Goal: Complete application form

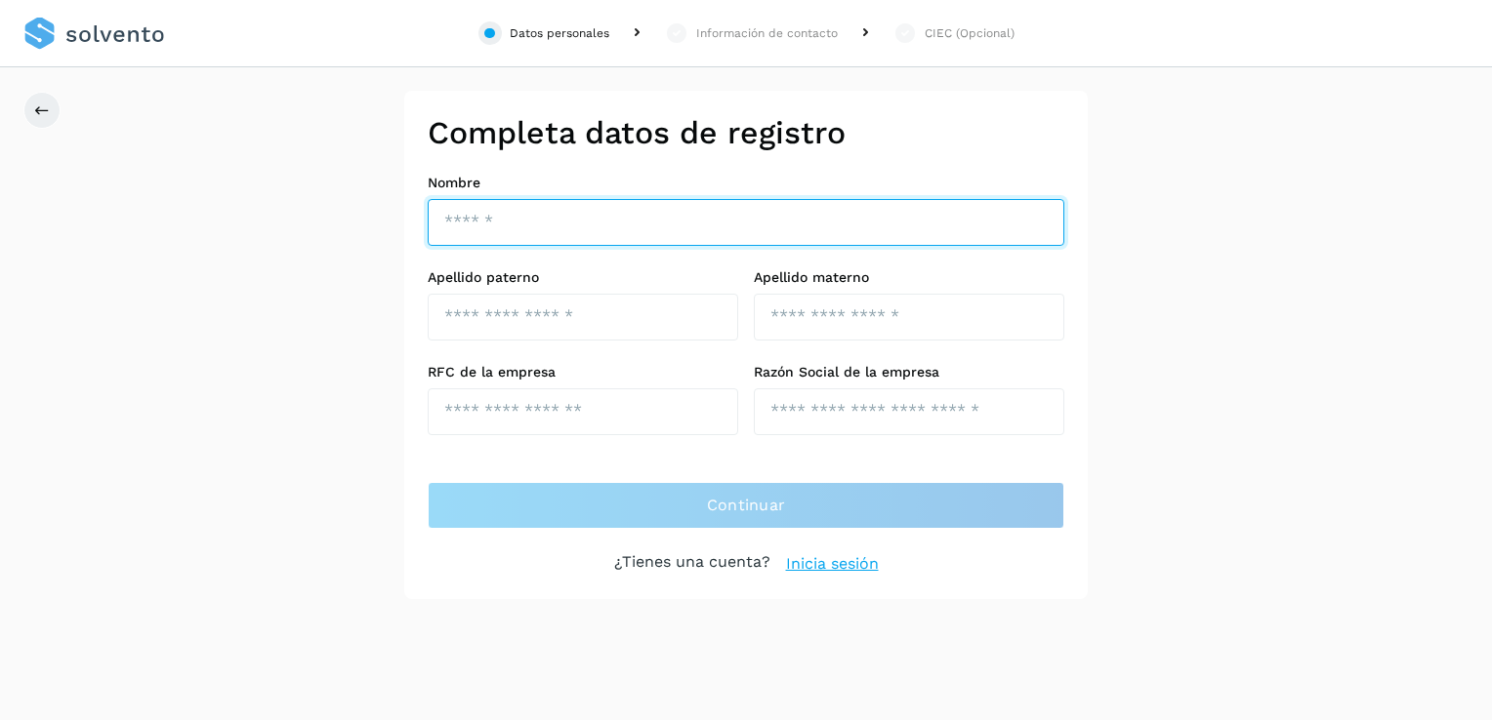
click at [618, 239] on input "text" at bounding box center [746, 222] width 637 height 47
type input "*"
type input "*******"
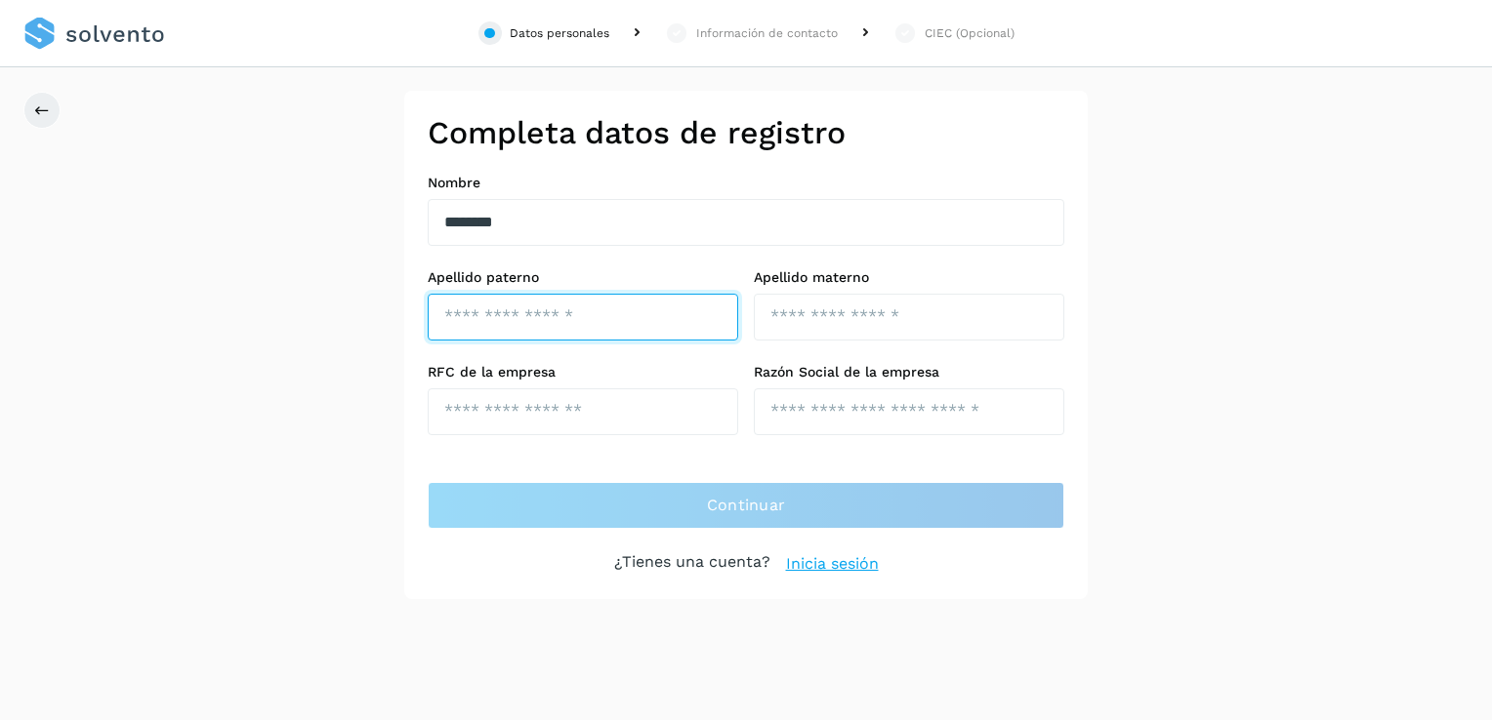
click at [452, 330] on input "text" at bounding box center [583, 317] width 310 height 47
type input "******"
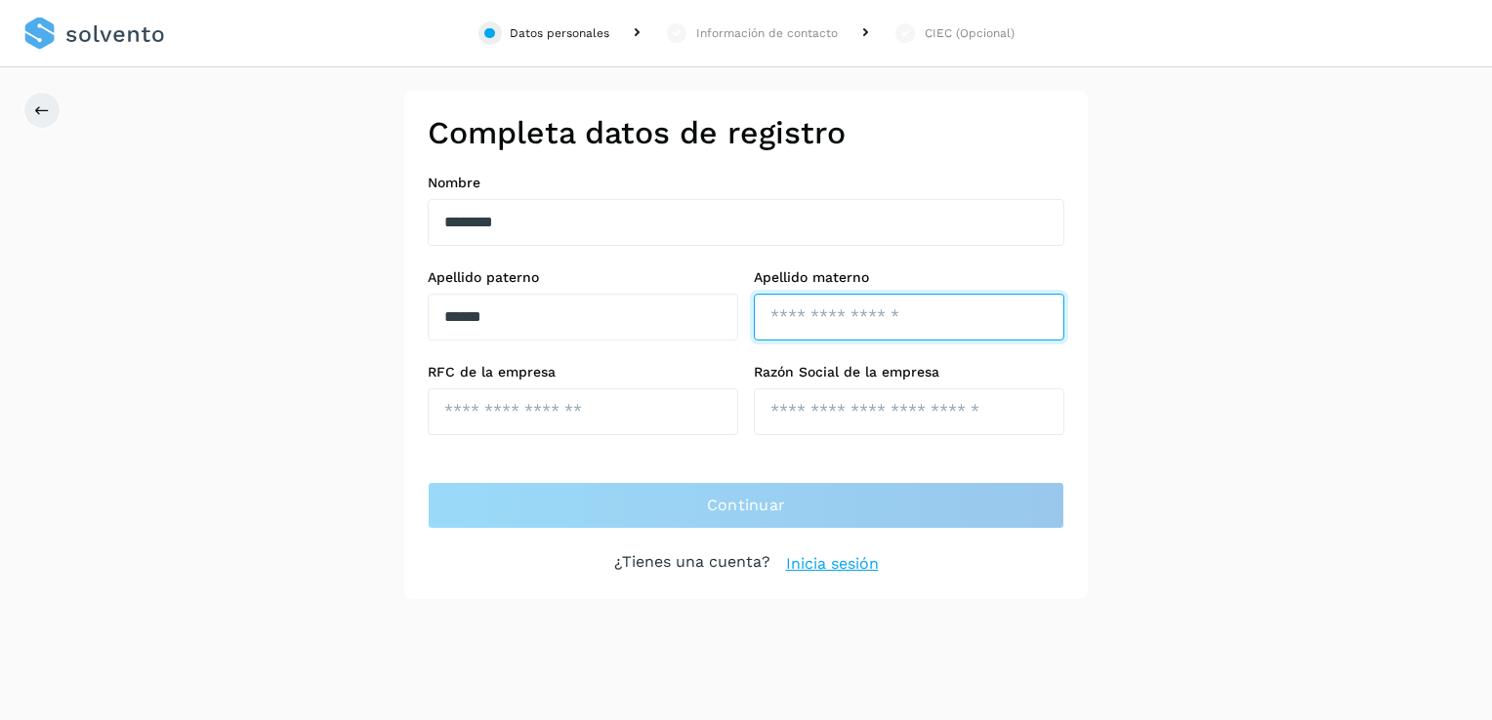
click at [816, 322] on input "text" at bounding box center [909, 317] width 310 height 47
type input "*********"
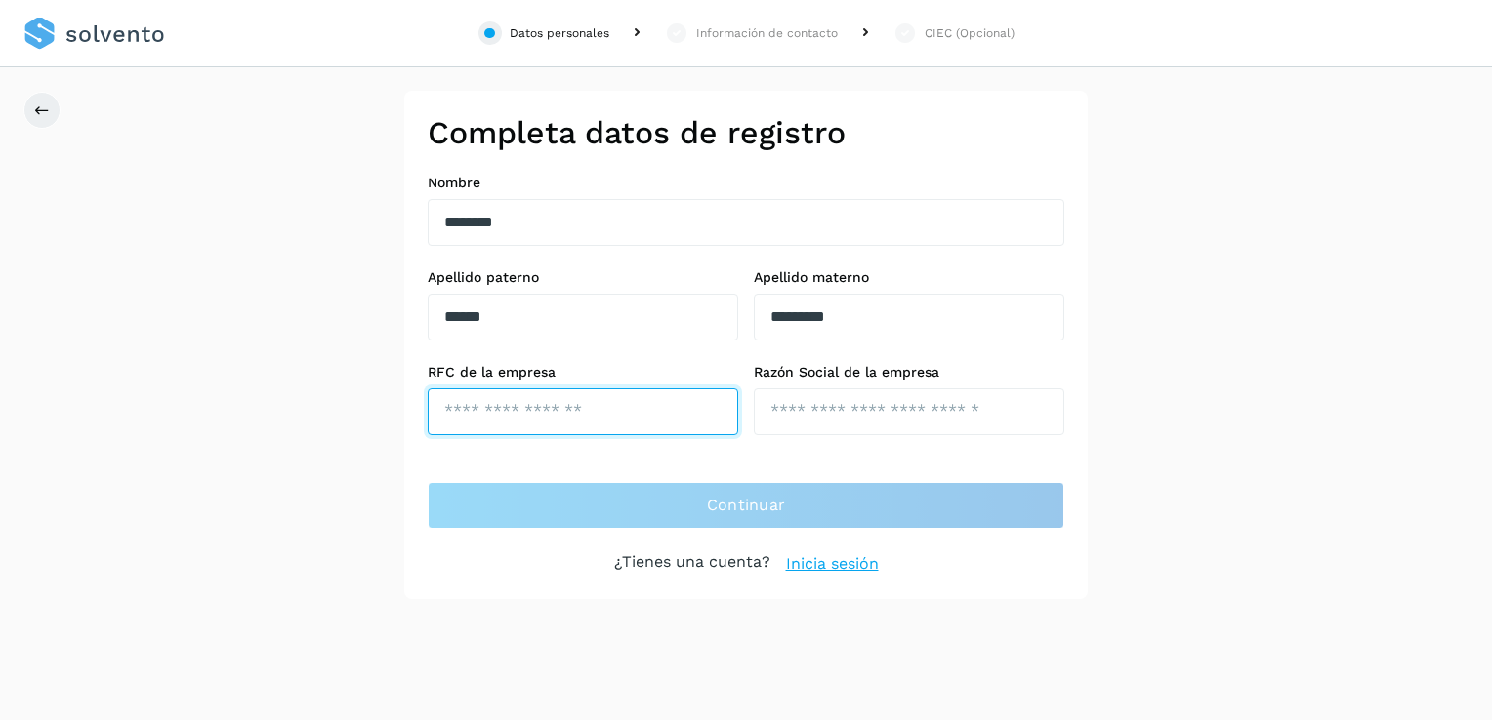
click at [625, 406] on input "text" at bounding box center [583, 412] width 310 height 47
type input "*"
type input "**********"
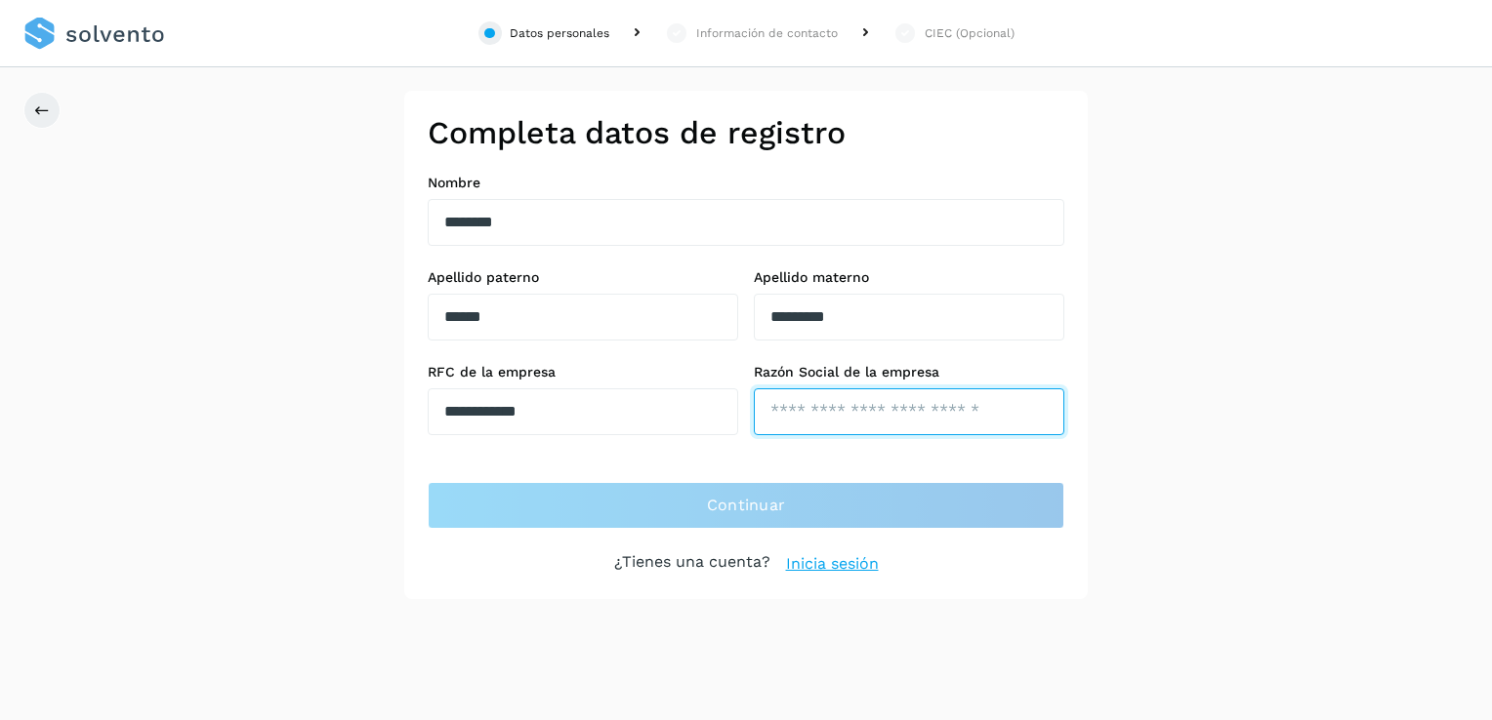
click at [845, 409] on input "text" at bounding box center [909, 412] width 310 height 47
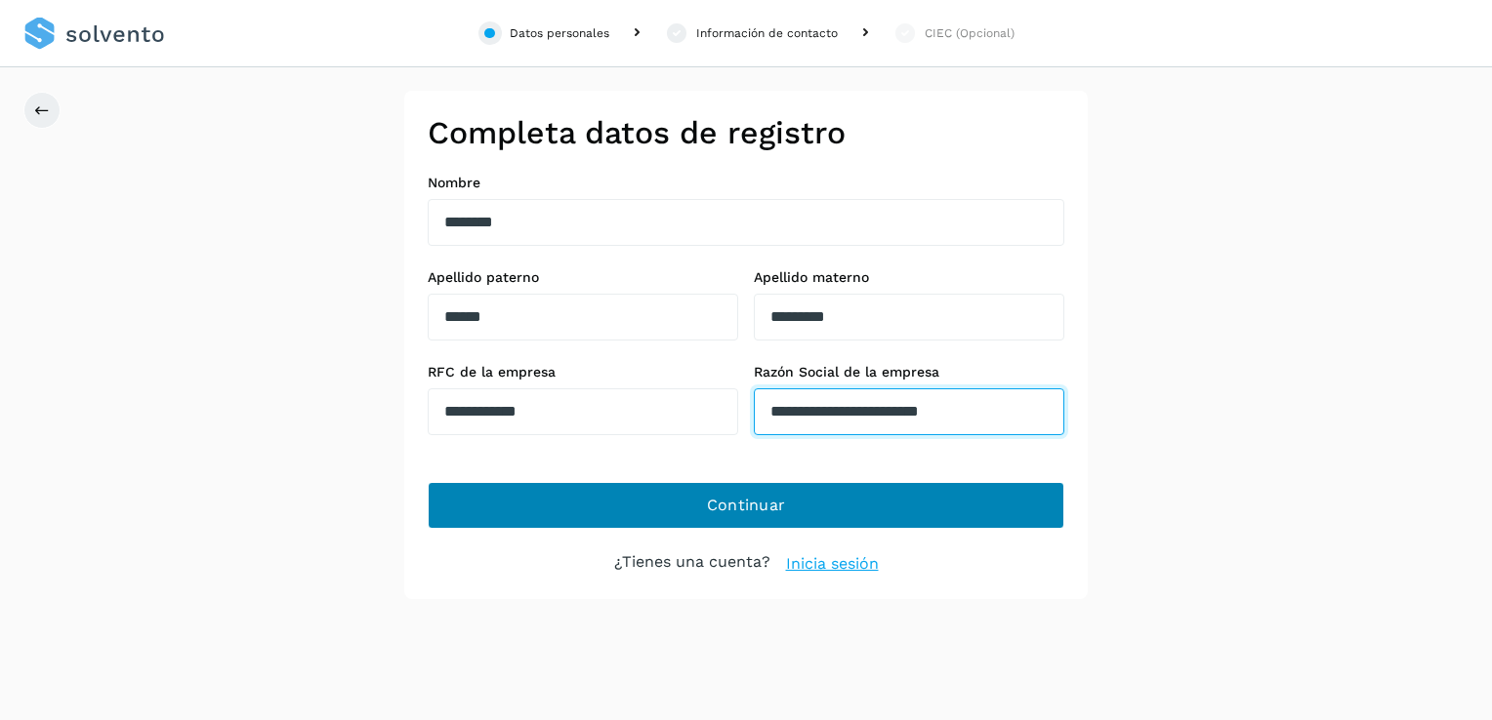
type input "**********"
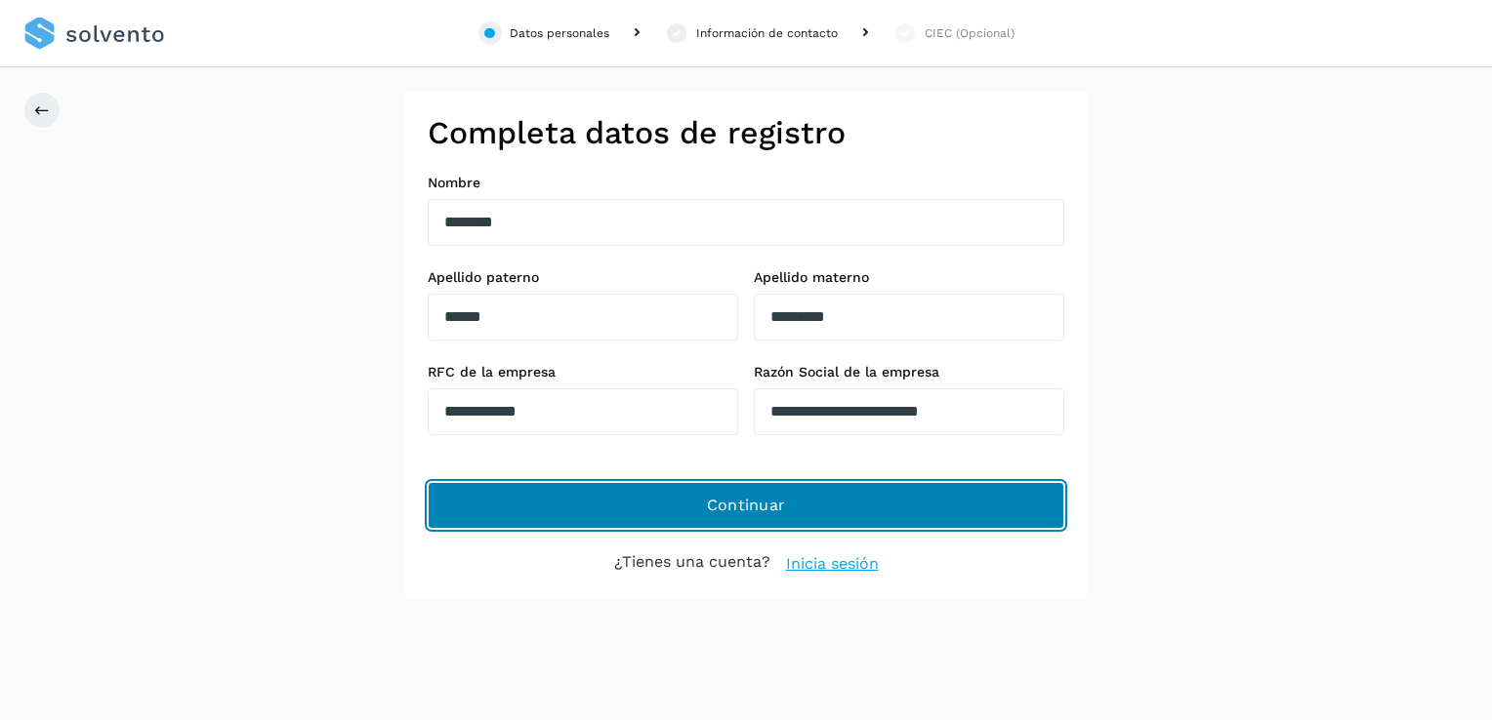
click at [812, 498] on button "Continuar" at bounding box center [746, 505] width 637 height 47
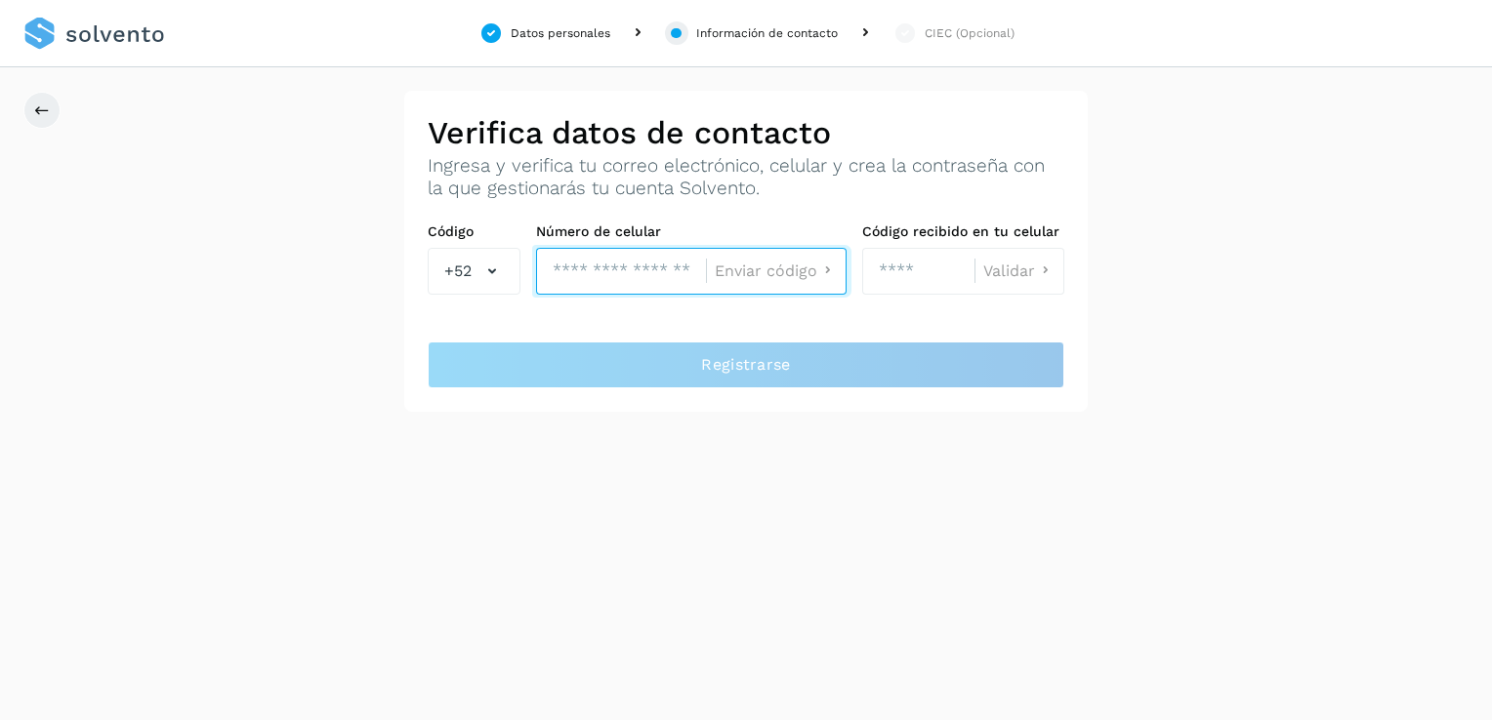
click at [637, 282] on input "tel" at bounding box center [621, 271] width 170 height 47
type input "**********"
click at [787, 274] on span "Enviar código" at bounding box center [766, 272] width 103 height 16
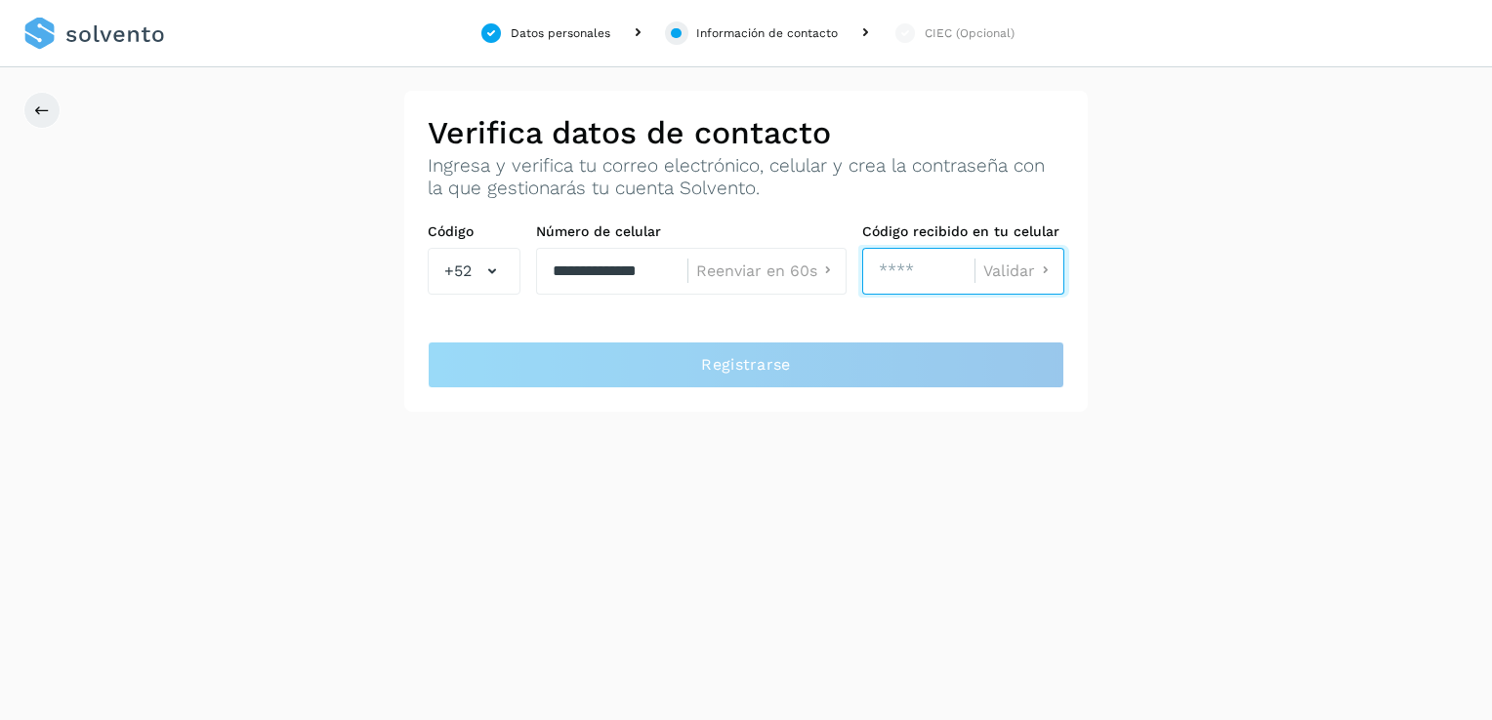
click at [909, 267] on input "number" at bounding box center [918, 271] width 112 height 47
type input "****"
click at [1005, 269] on span "Validar" at bounding box center [1009, 272] width 52 height 16
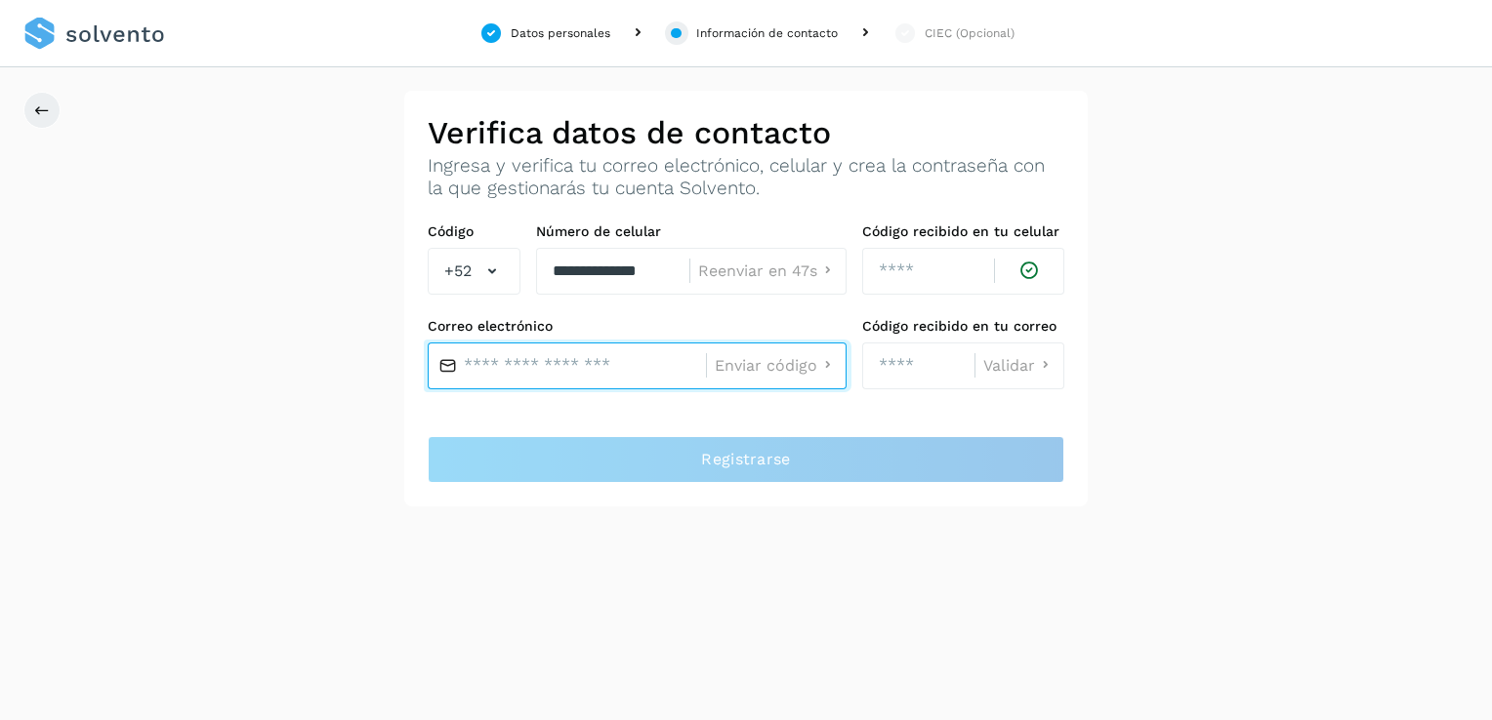
click at [609, 359] on input "text" at bounding box center [567, 366] width 278 height 47
type input "**********"
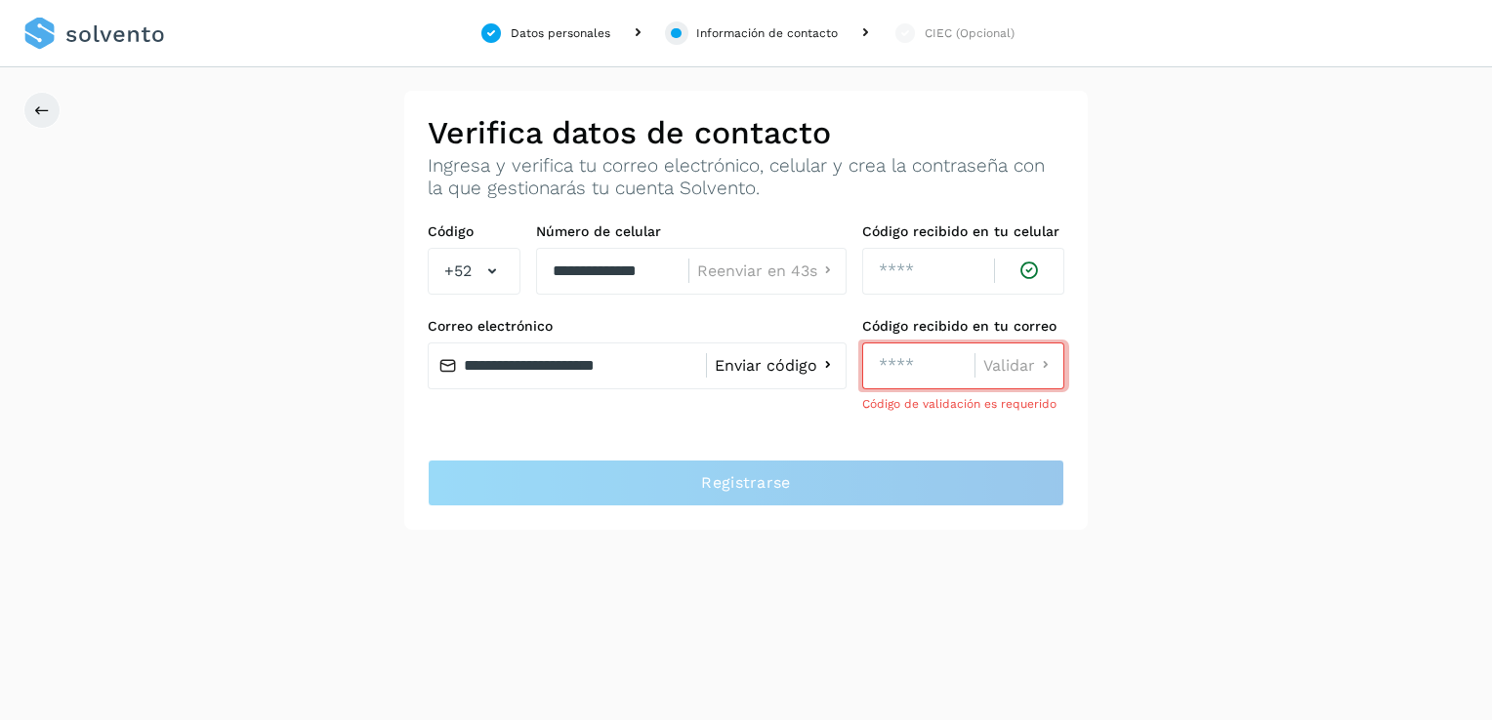
click at [777, 362] on span "Enviar código" at bounding box center [766, 366] width 103 height 16
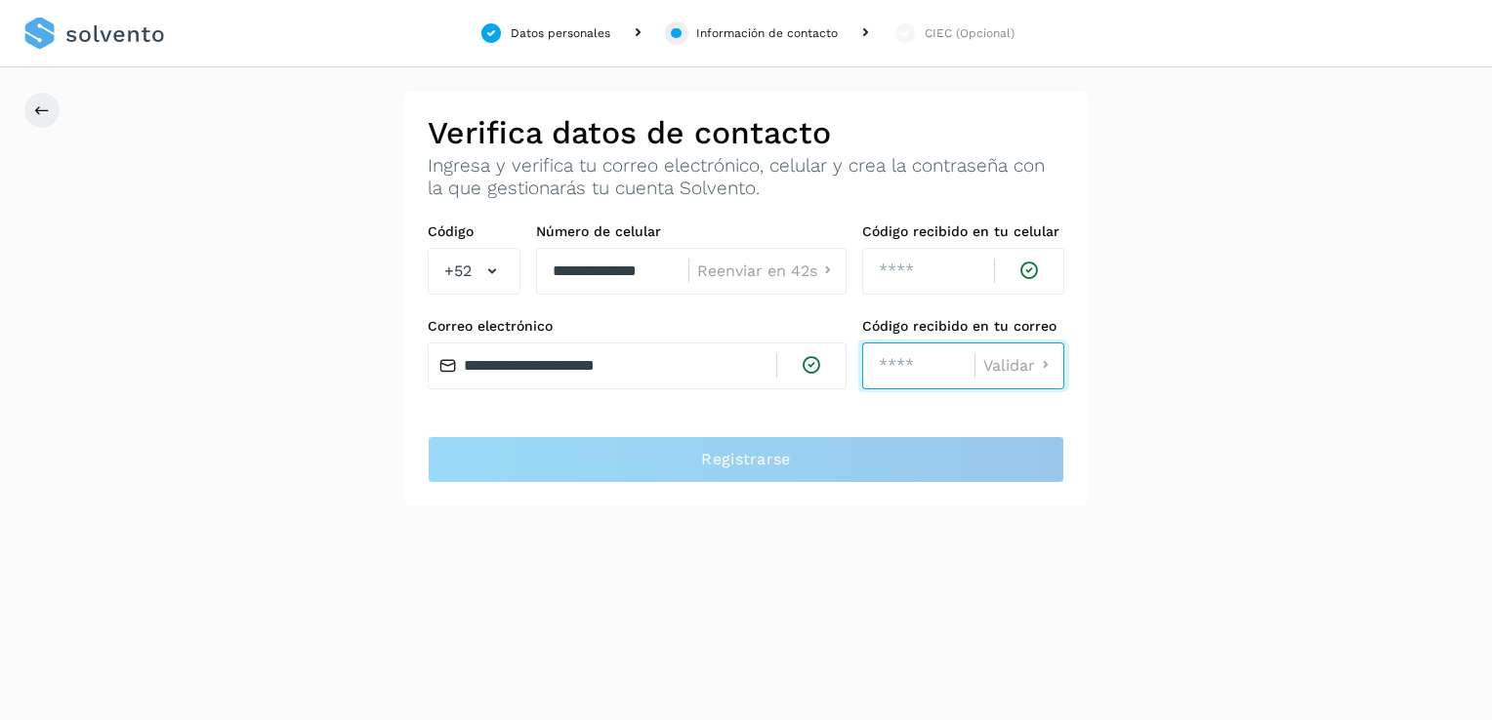
click at [907, 368] on input "number" at bounding box center [918, 366] width 112 height 47
type input "****"
click at [1000, 369] on span "Validar" at bounding box center [1009, 366] width 52 height 16
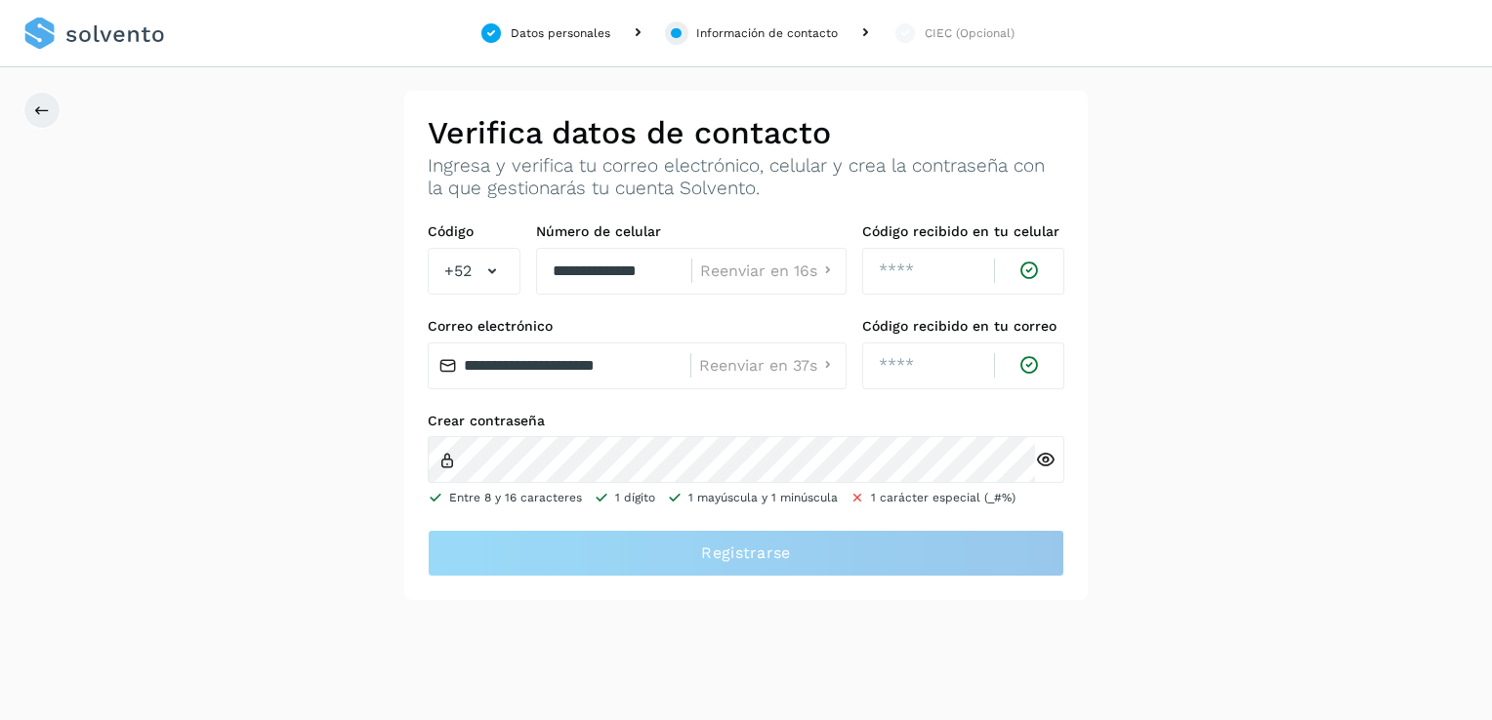
click at [1038, 467] on icon at bounding box center [1045, 460] width 21 height 21
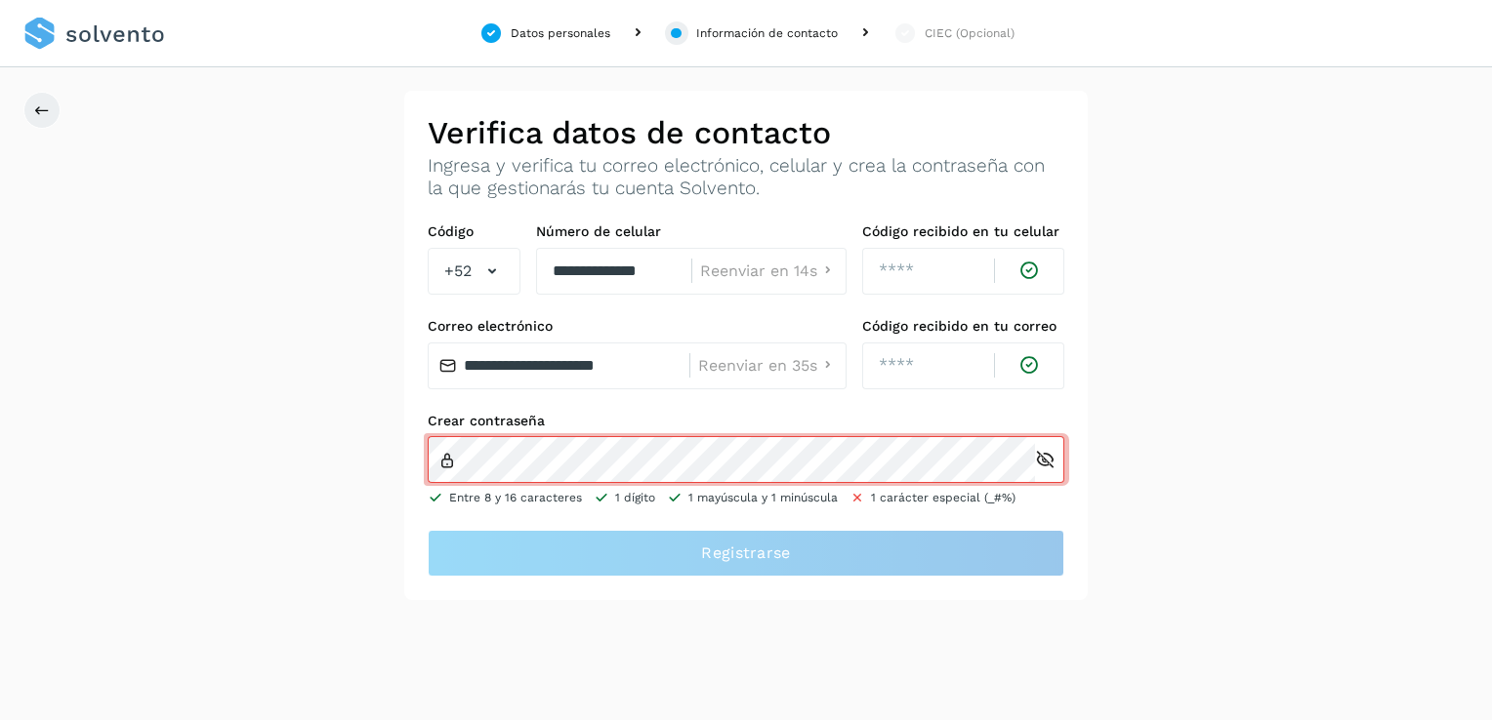
click at [1044, 460] on icon at bounding box center [1045, 460] width 21 height 21
click at [1047, 460] on icon at bounding box center [1045, 460] width 21 height 21
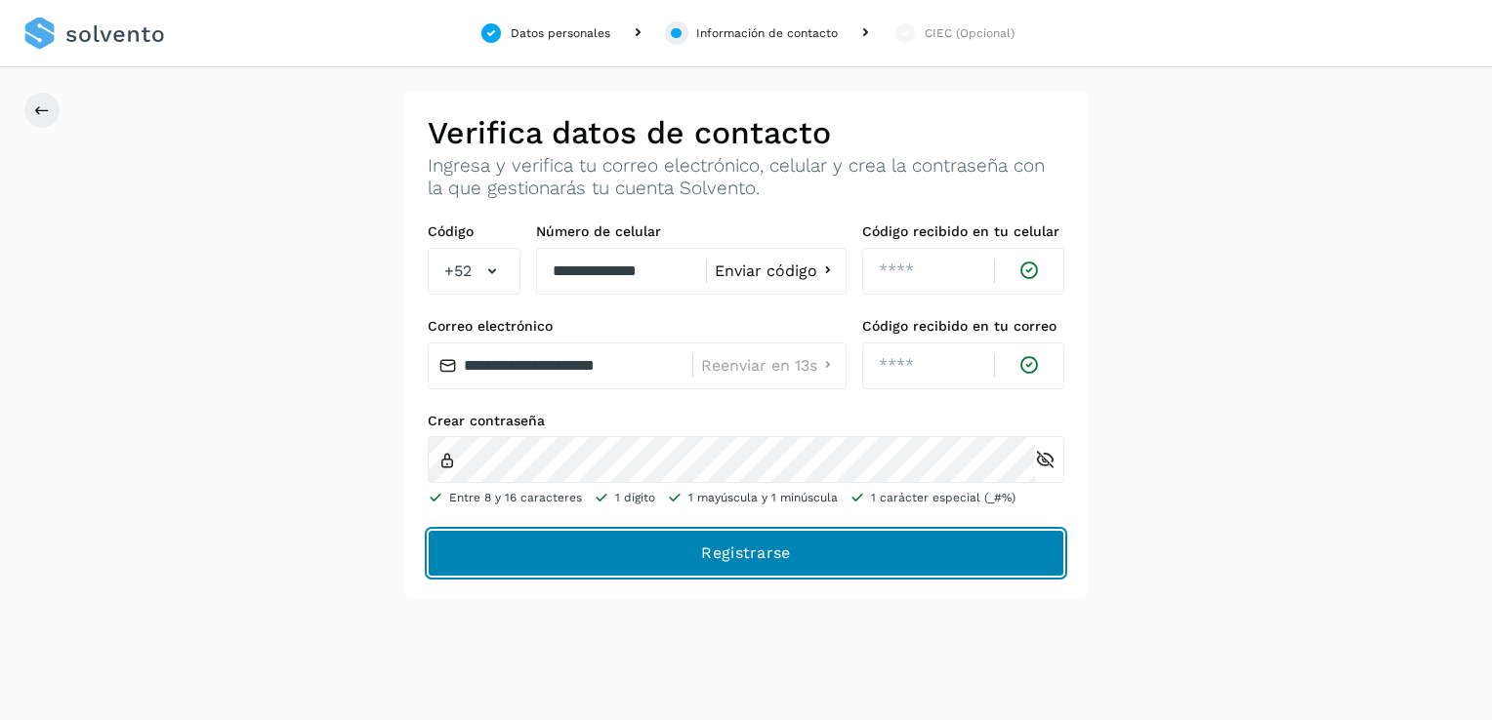
click at [700, 538] on button "Registrarse" at bounding box center [746, 553] width 637 height 47
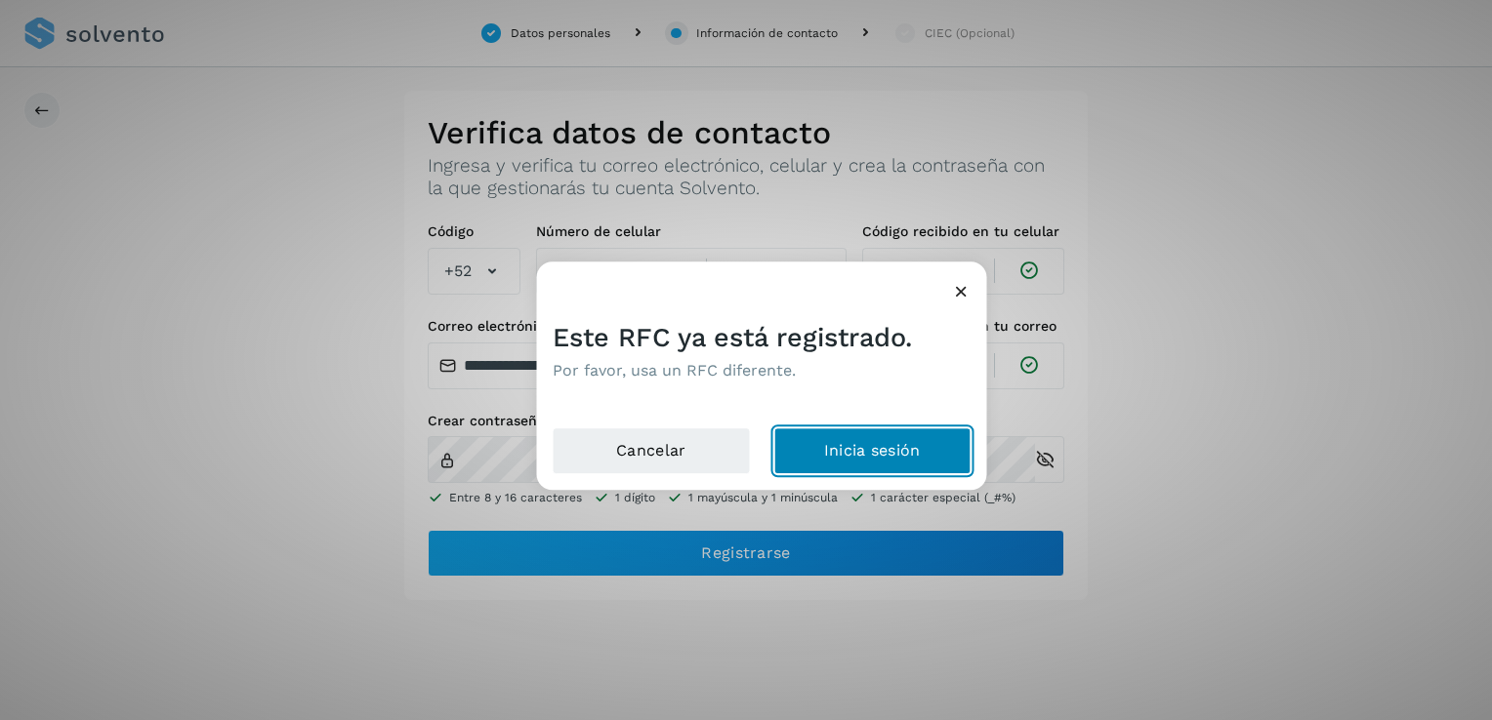
click at [854, 447] on button "Inicia sesión" at bounding box center [872, 451] width 198 height 47
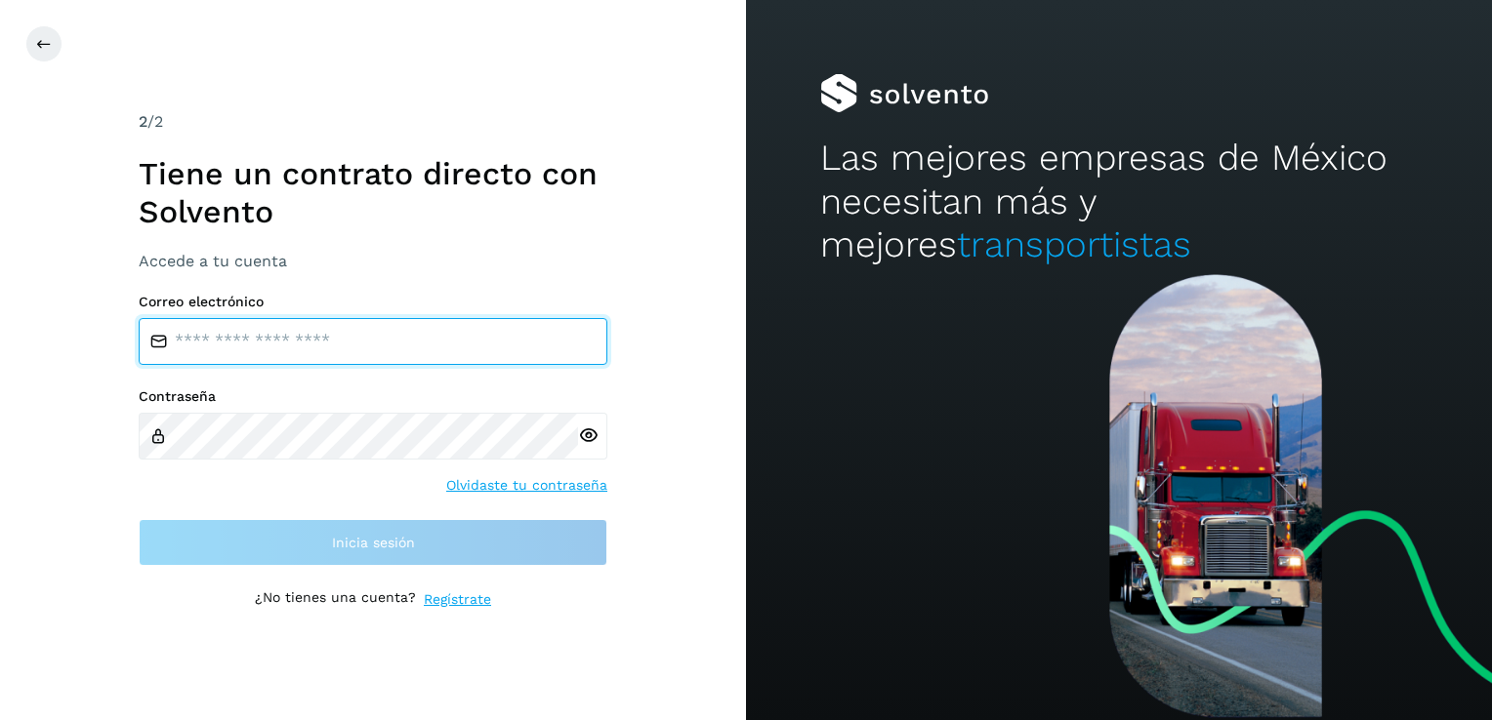
click at [378, 348] on input "email" at bounding box center [373, 341] width 469 height 47
type input "**********"
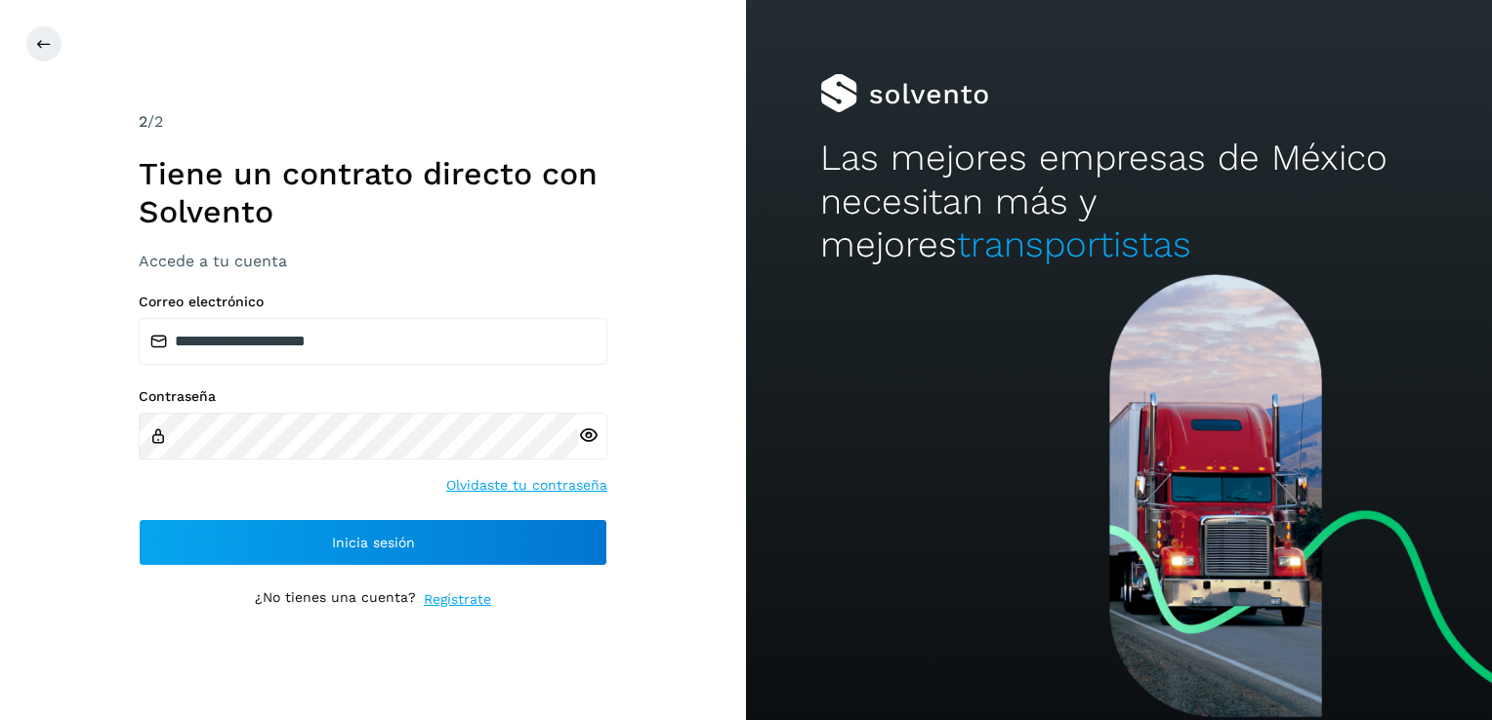
click at [583, 439] on icon at bounding box center [588, 436] width 21 height 21
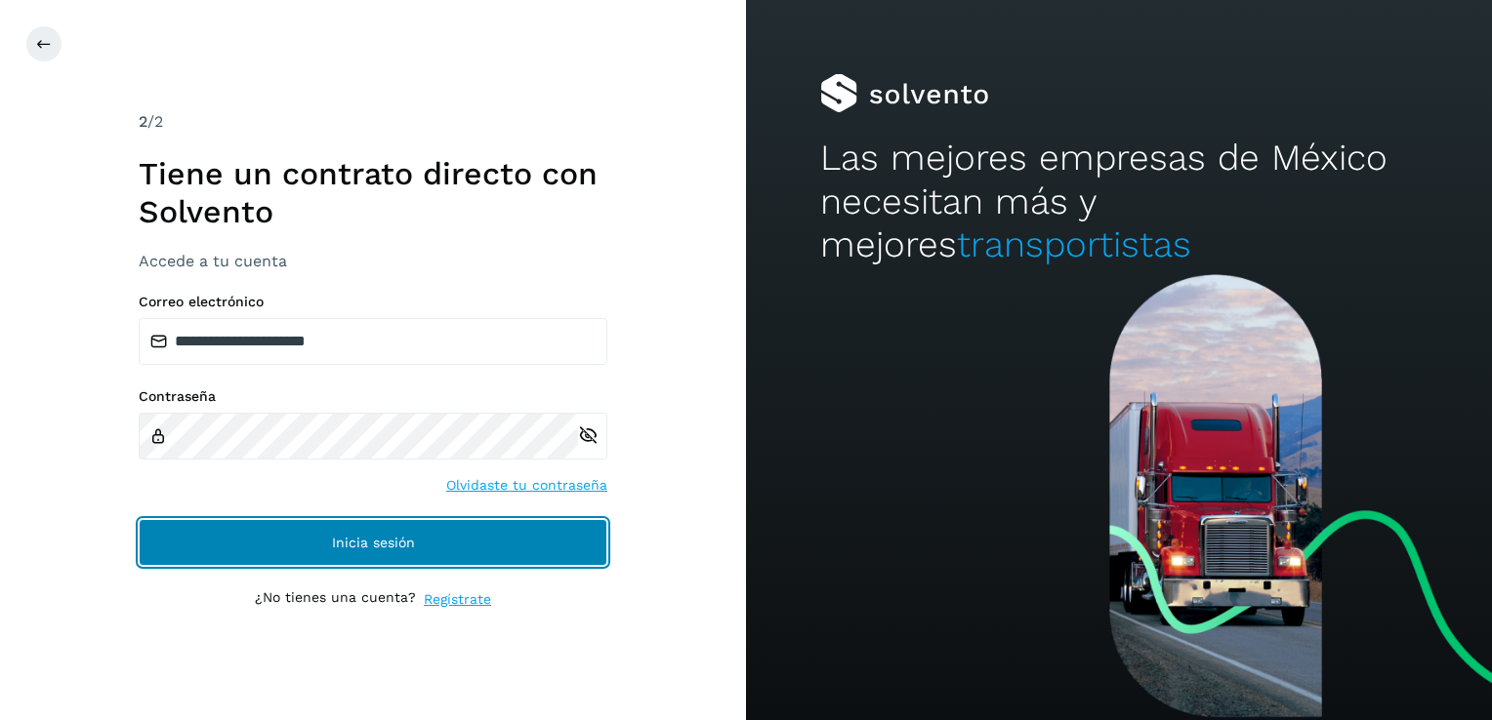
click at [398, 541] on span "Inicia sesión" at bounding box center [373, 543] width 83 height 14
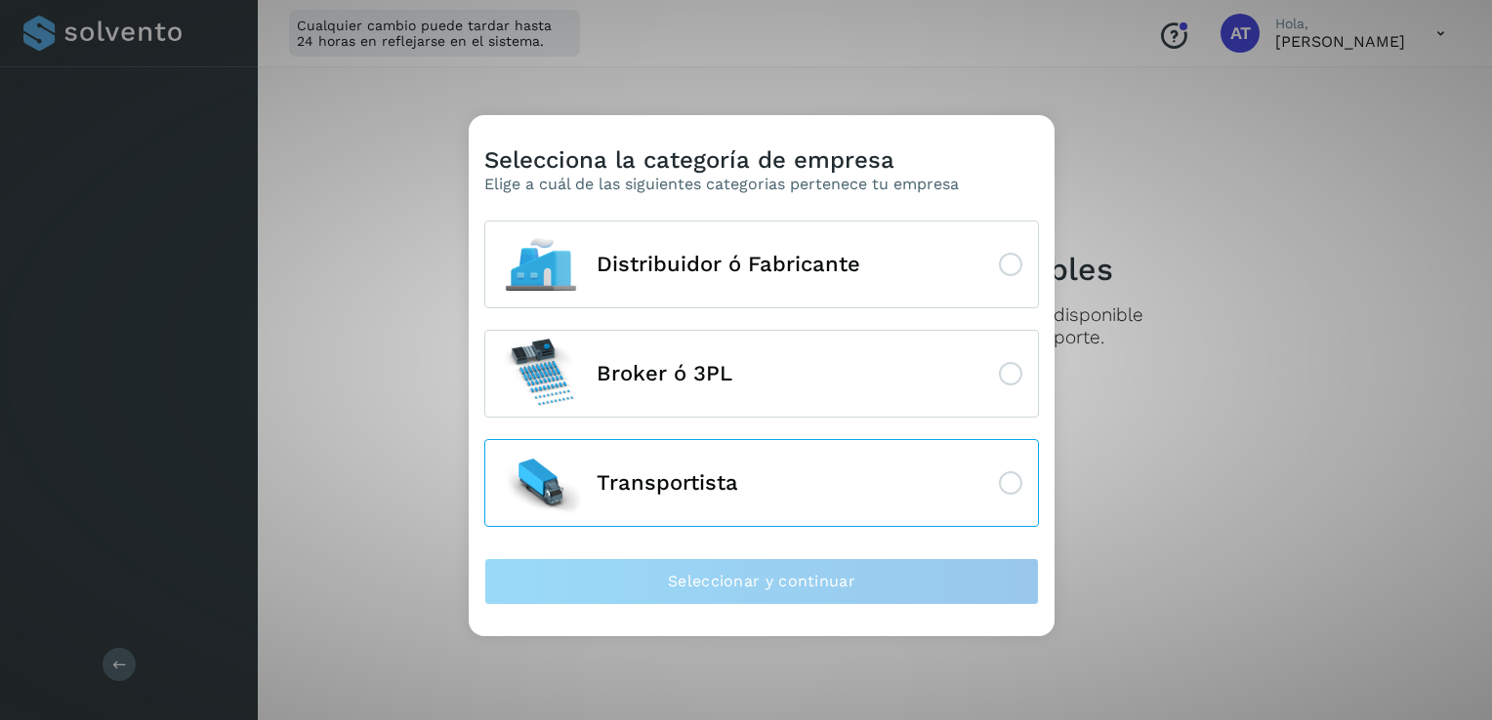
click at [1022, 486] on button "Transportista" at bounding box center [761, 483] width 555 height 88
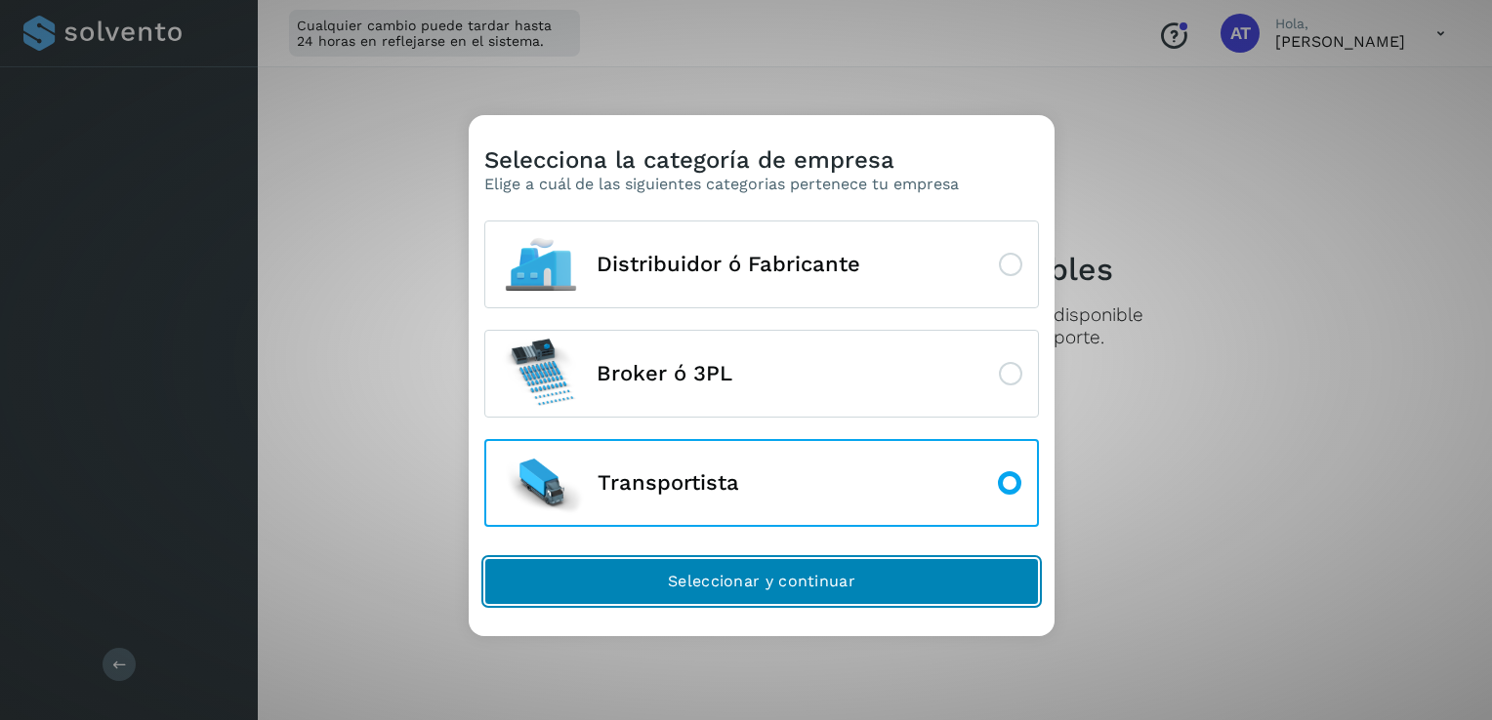
click at [924, 584] on button "Seleccionar y continuar" at bounding box center [761, 581] width 555 height 47
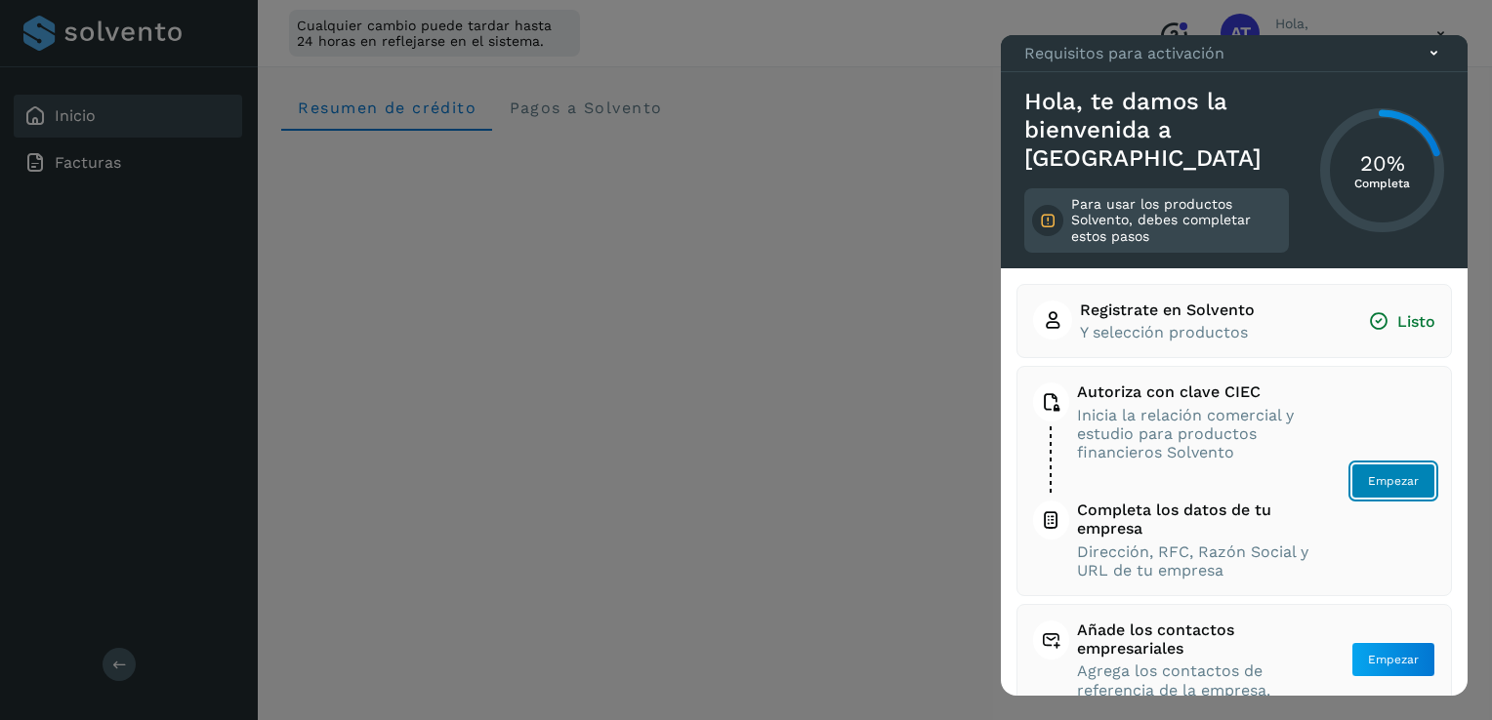
click at [1396, 482] on span "Empezar" at bounding box center [1393, 481] width 51 height 18
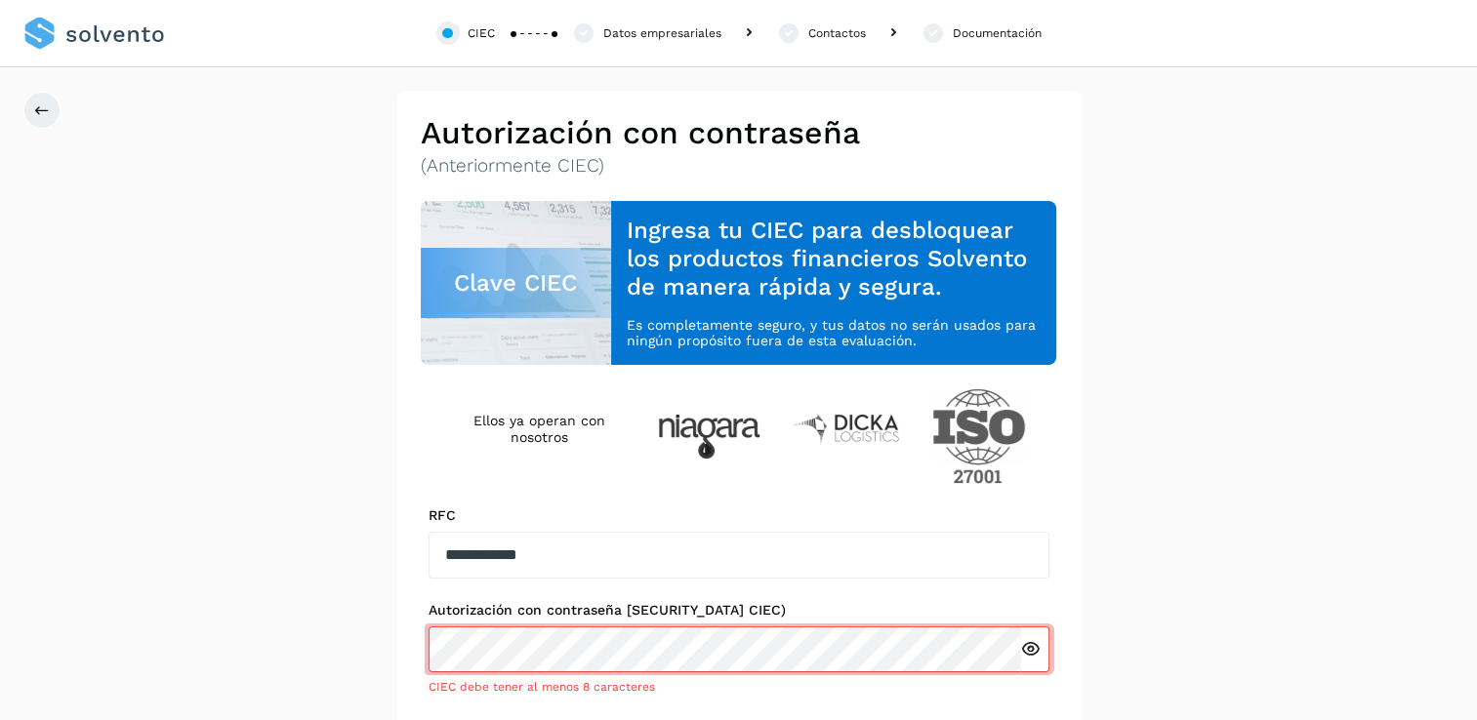
click at [1031, 650] on icon at bounding box center [1030, 649] width 21 height 21
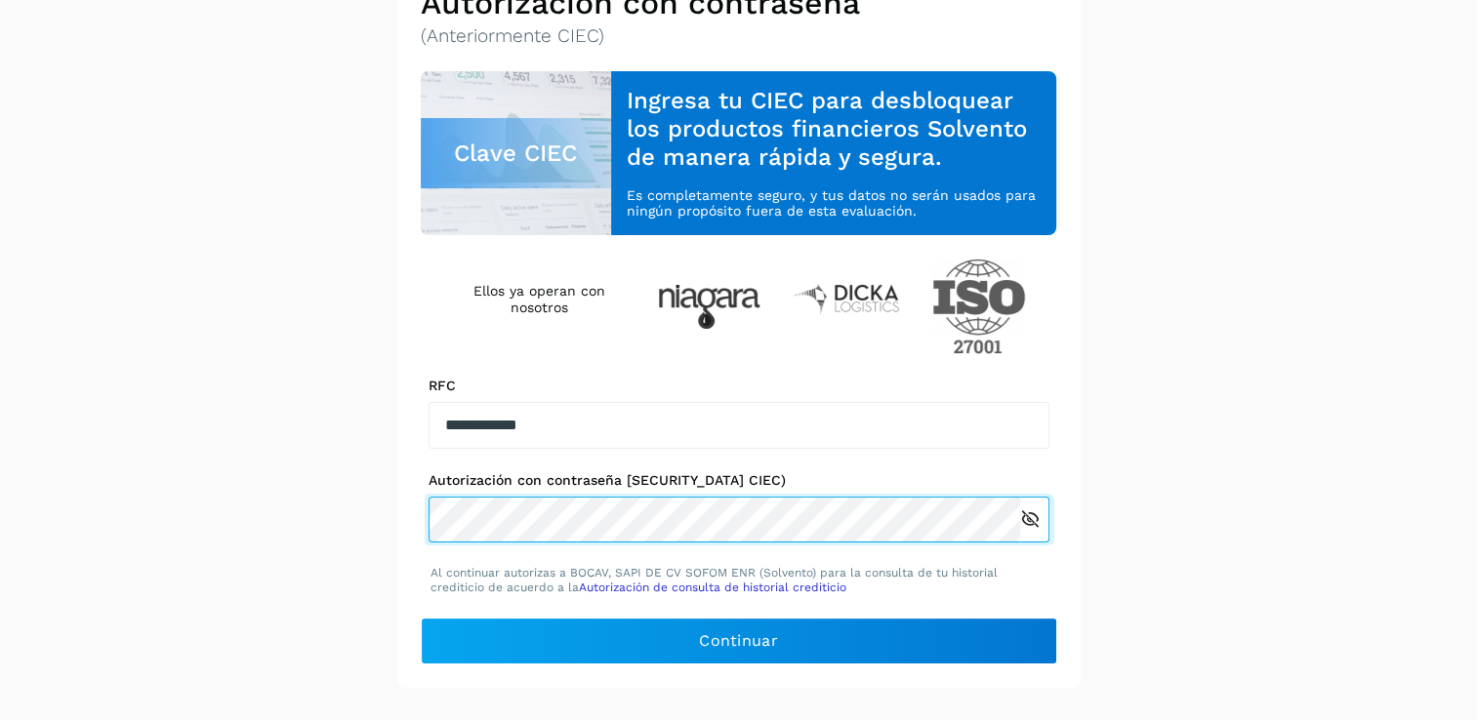
scroll to position [137, 0]
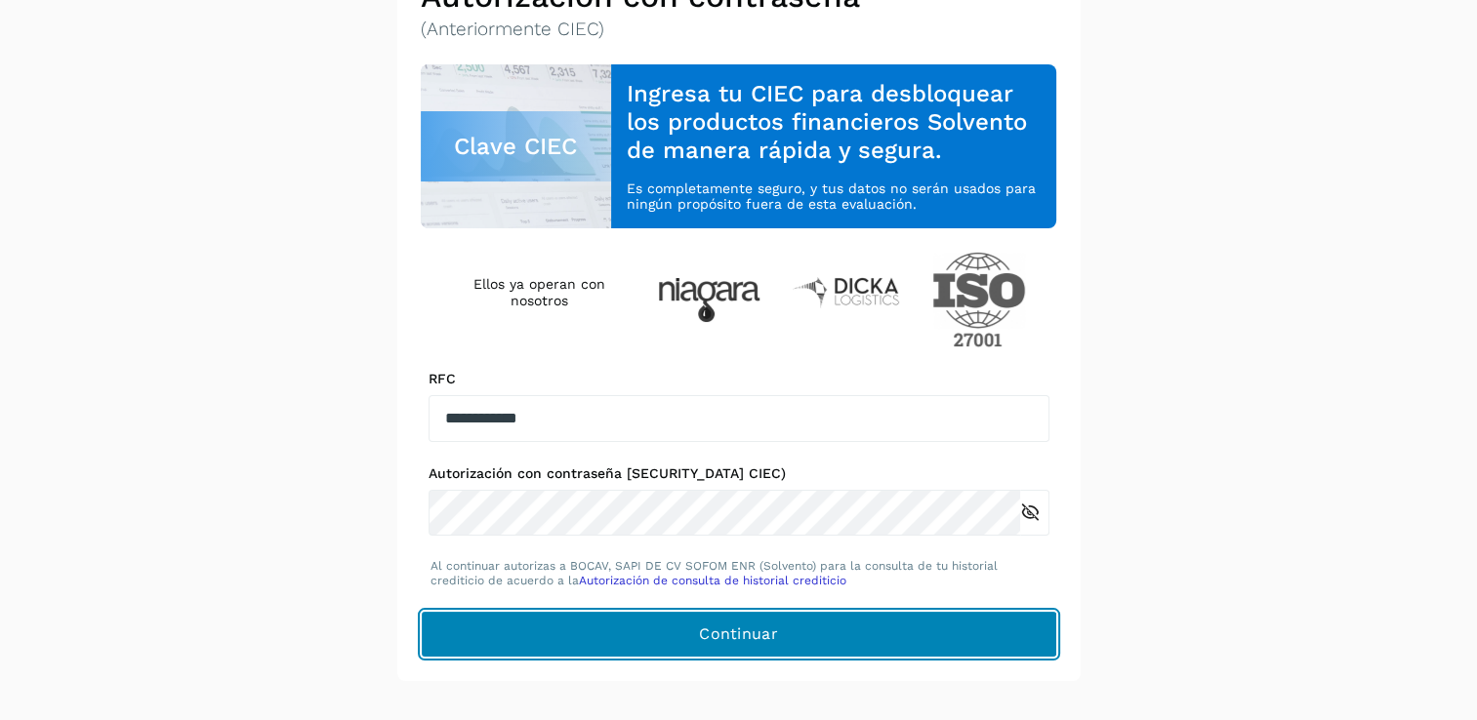
click at [917, 638] on button "Continuar" at bounding box center [739, 634] width 637 height 47
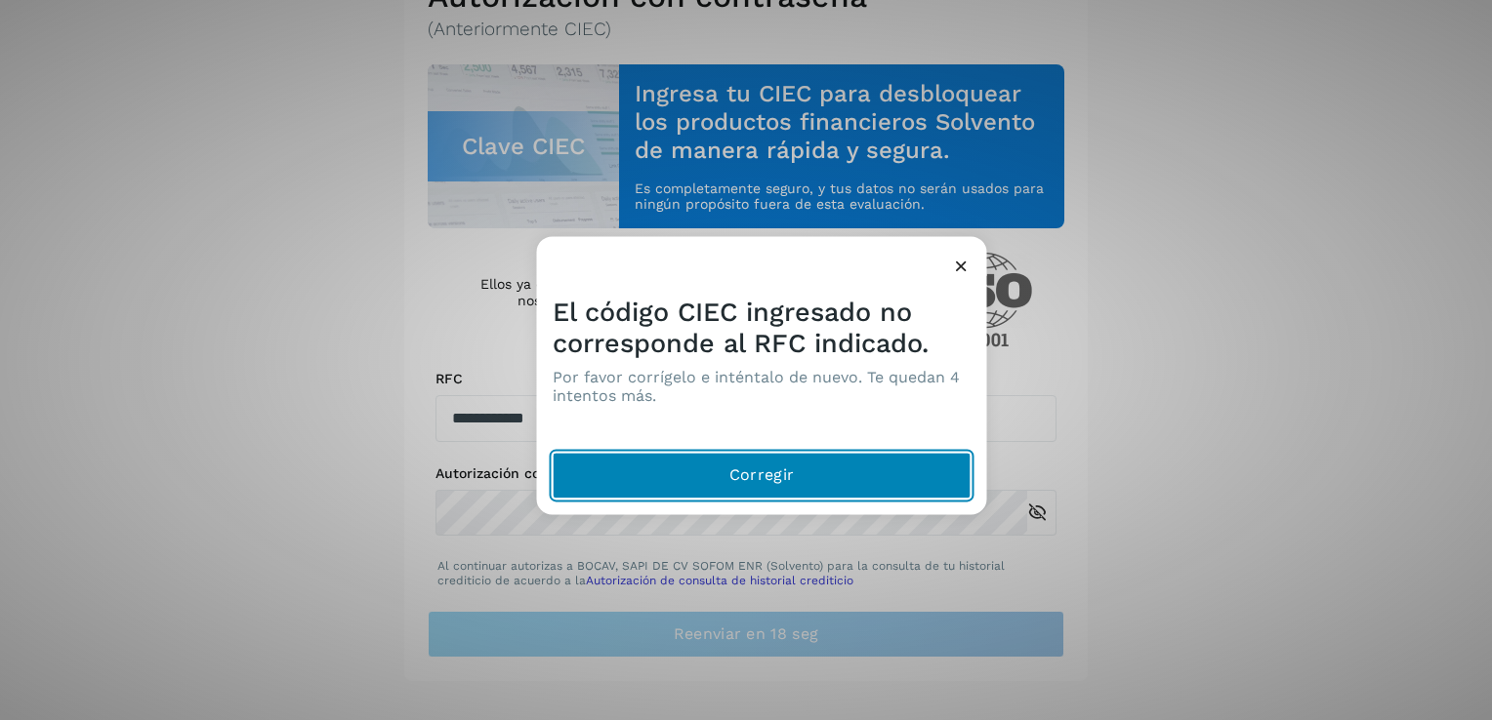
click at [754, 475] on span "Corregir" at bounding box center [761, 476] width 64 height 21
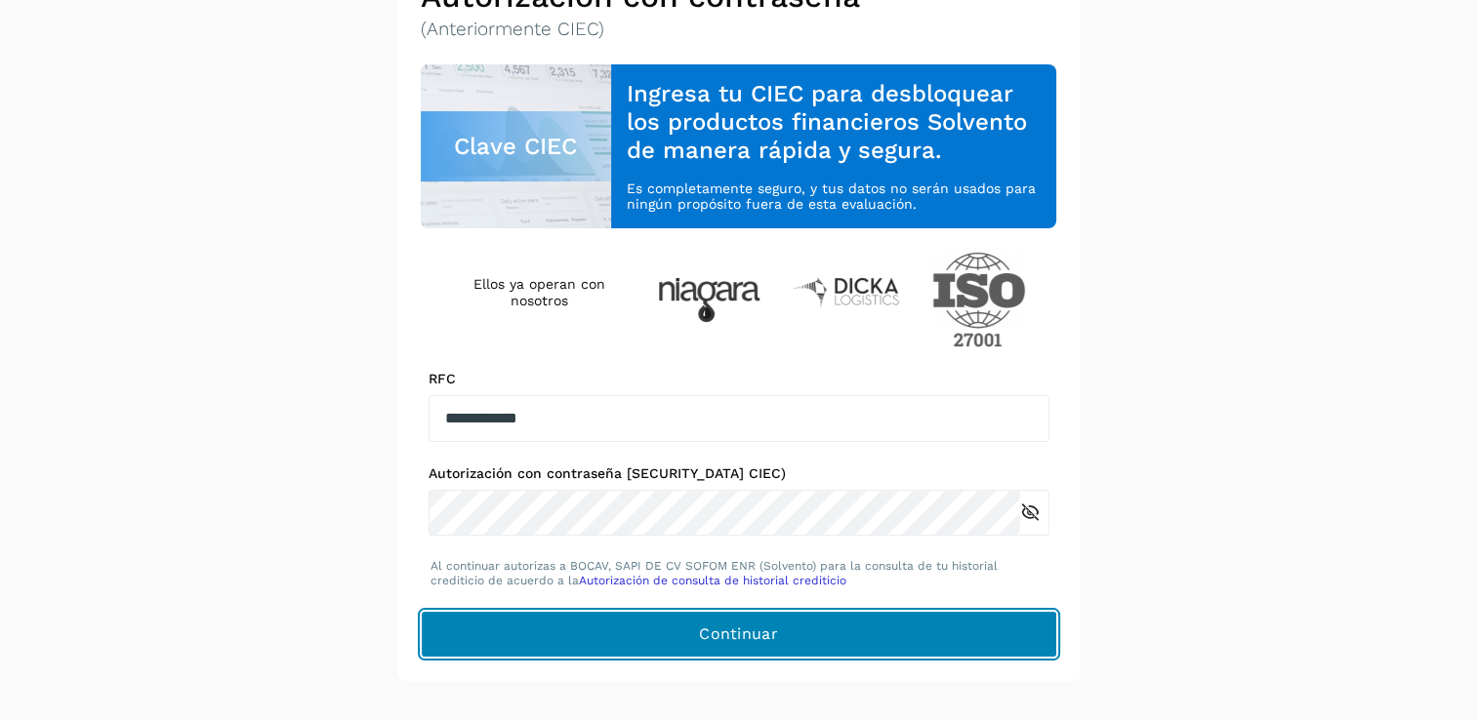
click at [923, 620] on button "Continuar" at bounding box center [739, 634] width 637 height 47
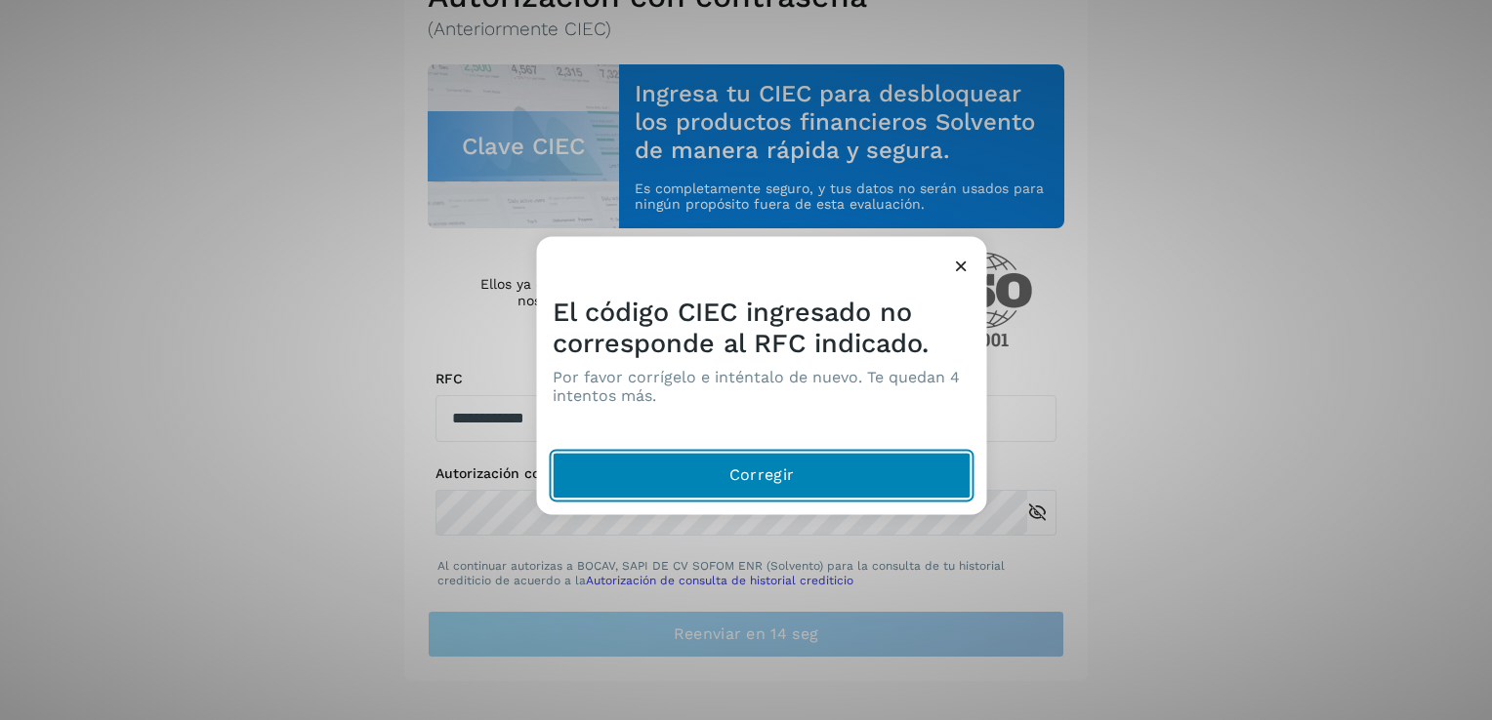
click at [883, 464] on button "Corregir" at bounding box center [762, 476] width 419 height 47
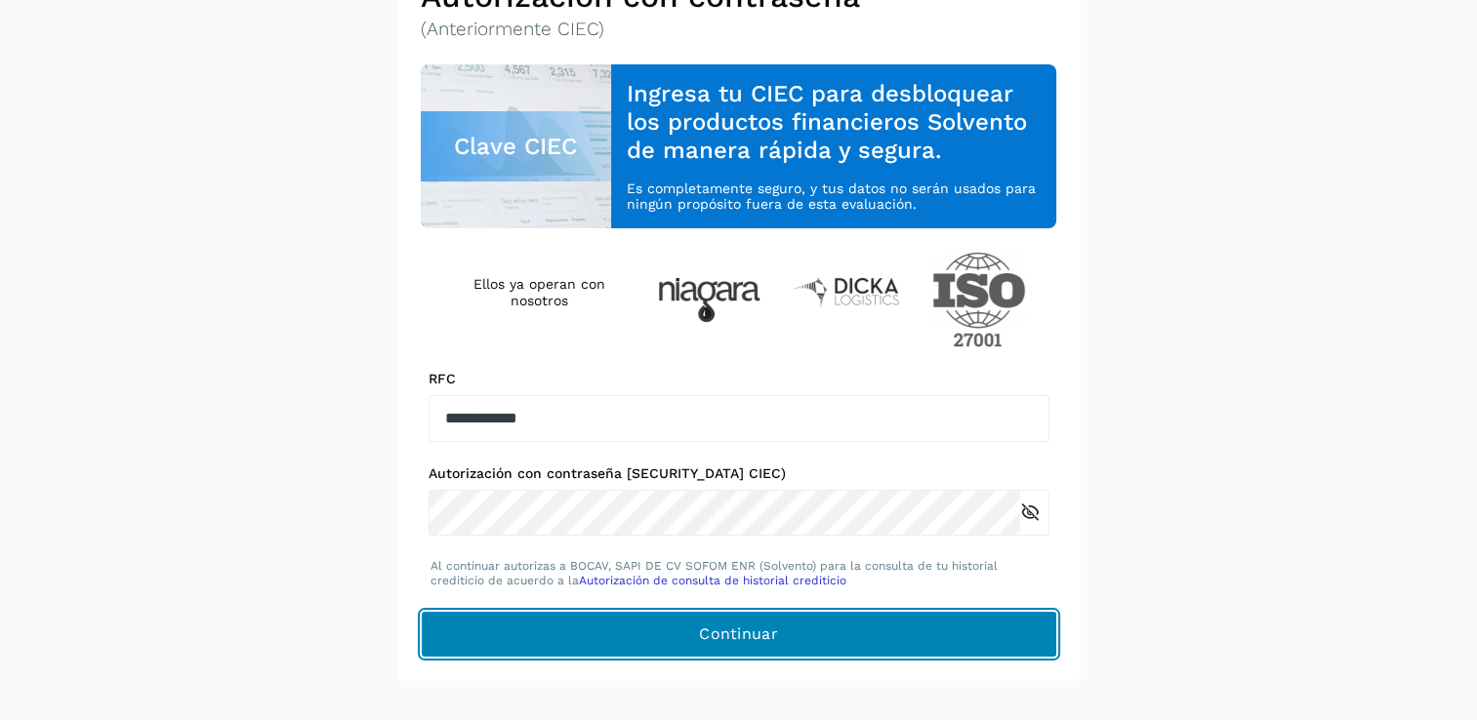
click at [687, 638] on button "Continuar" at bounding box center [739, 634] width 637 height 47
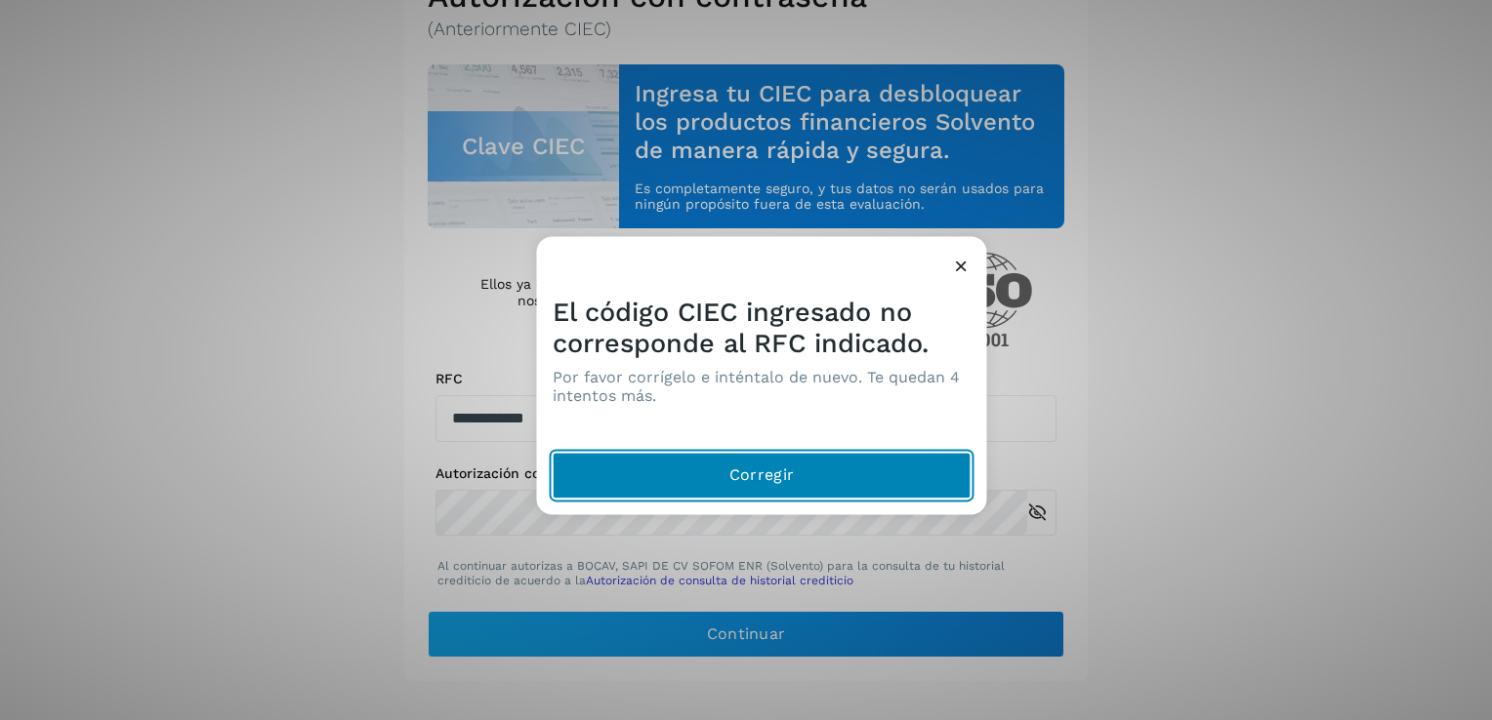
click at [807, 486] on button "Corregir" at bounding box center [762, 476] width 419 height 47
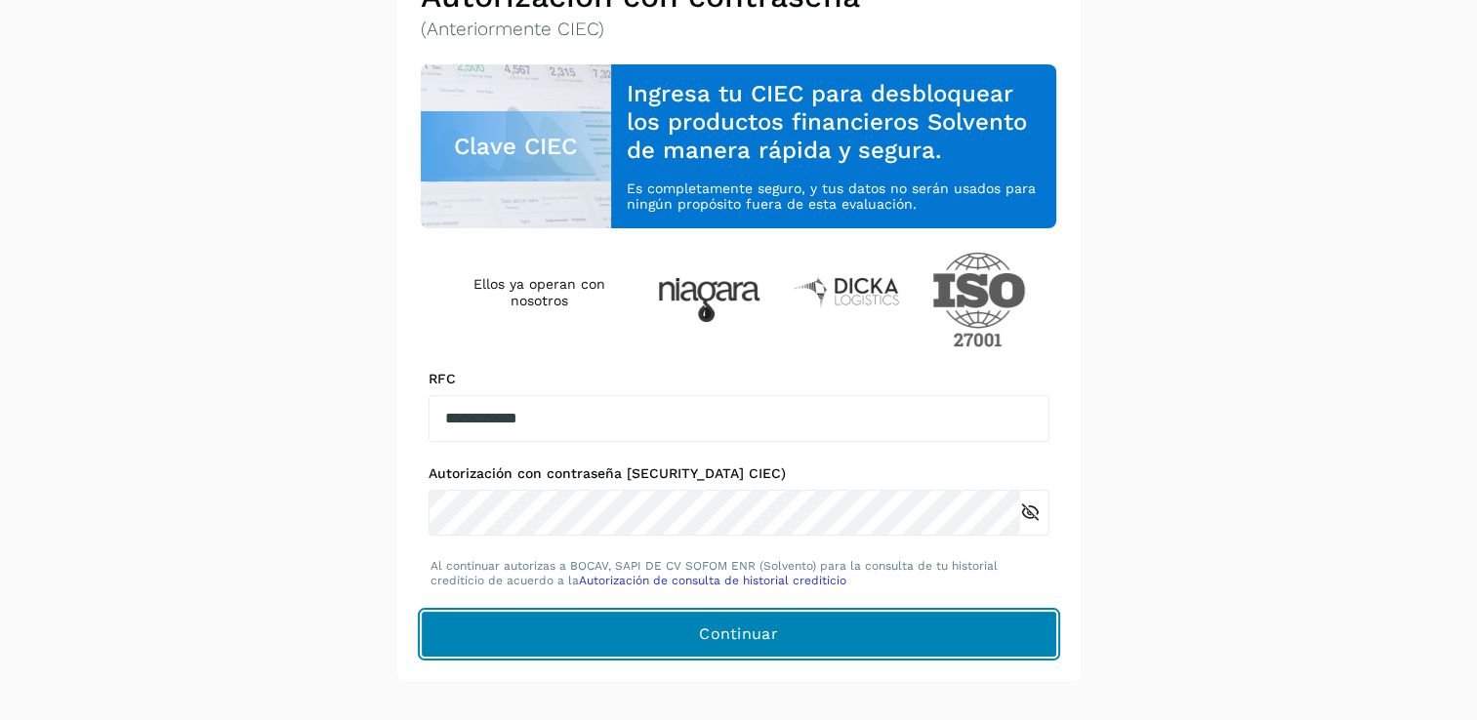
click at [648, 633] on button "Continuar" at bounding box center [739, 634] width 637 height 47
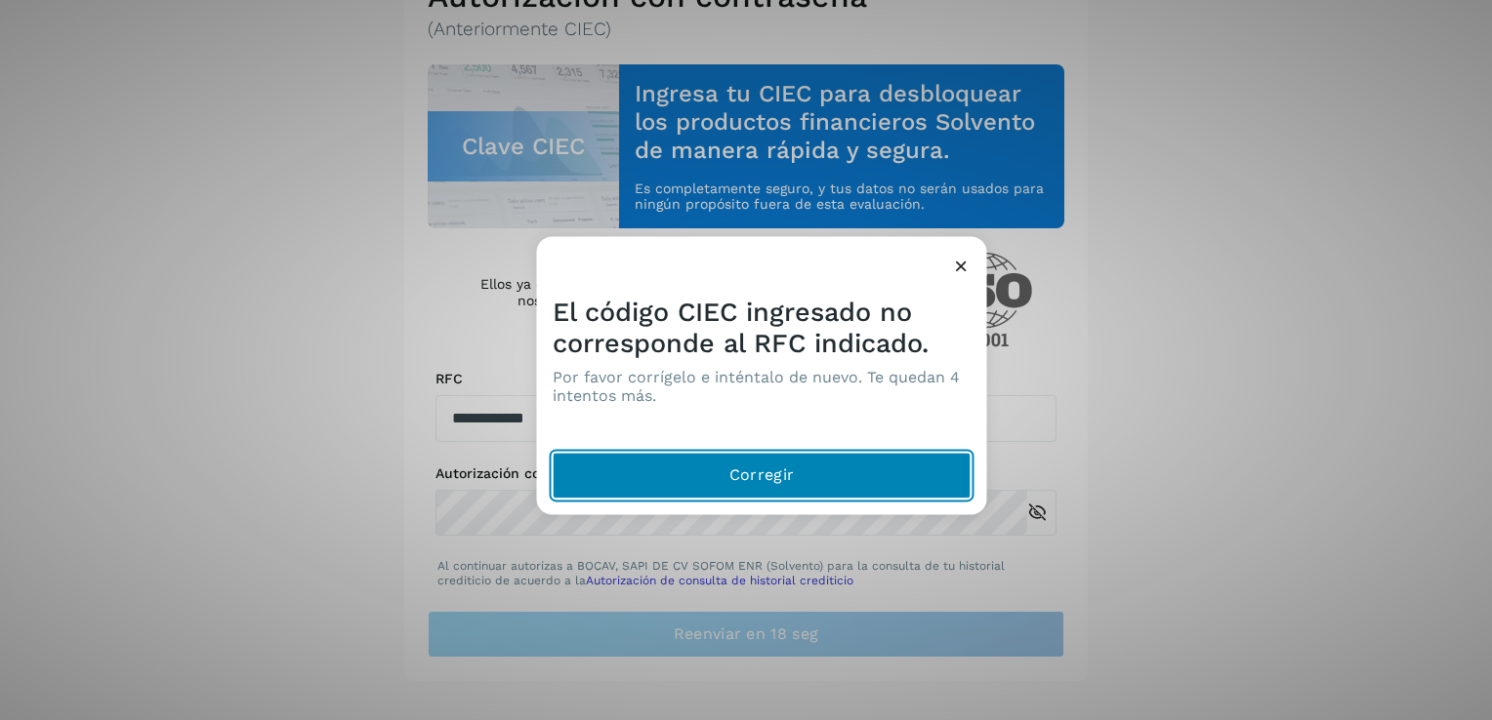
click at [820, 494] on button "Corregir" at bounding box center [762, 476] width 419 height 47
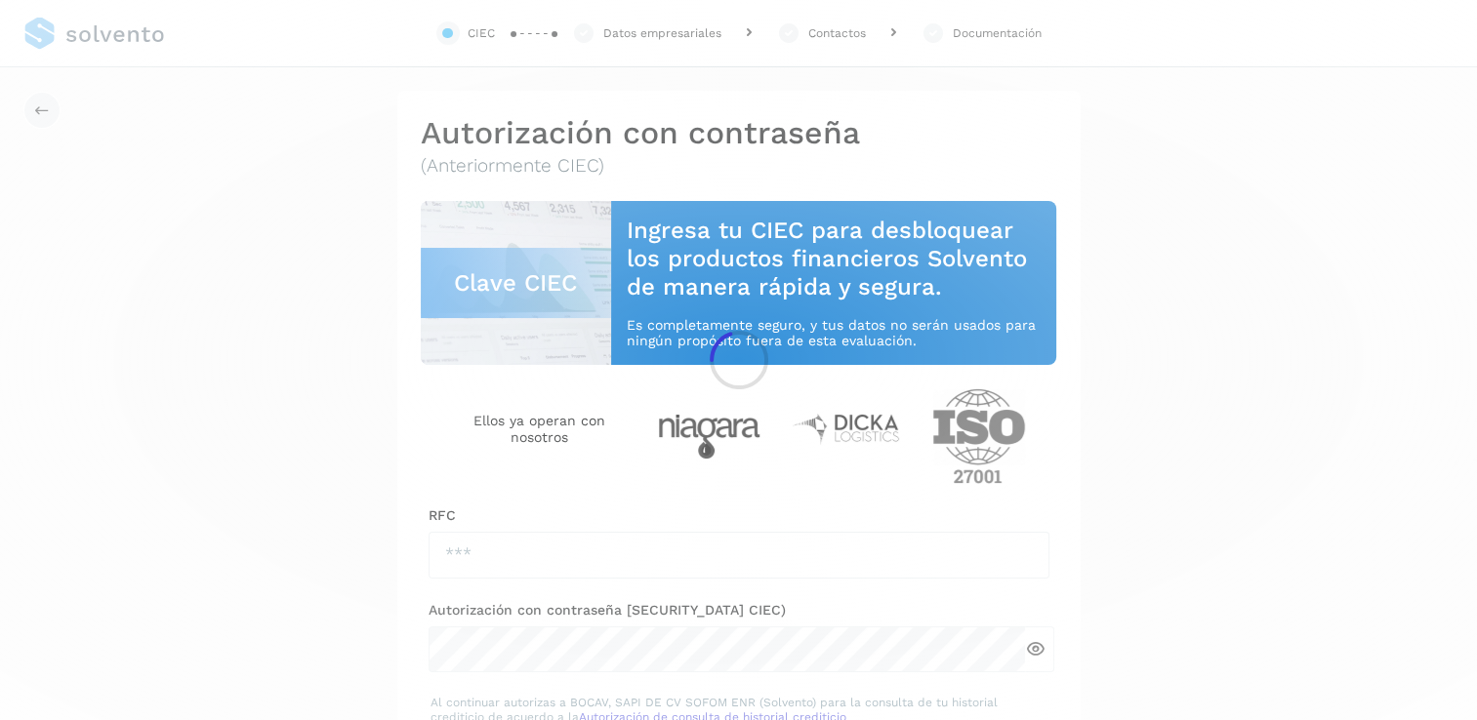
type input "**********"
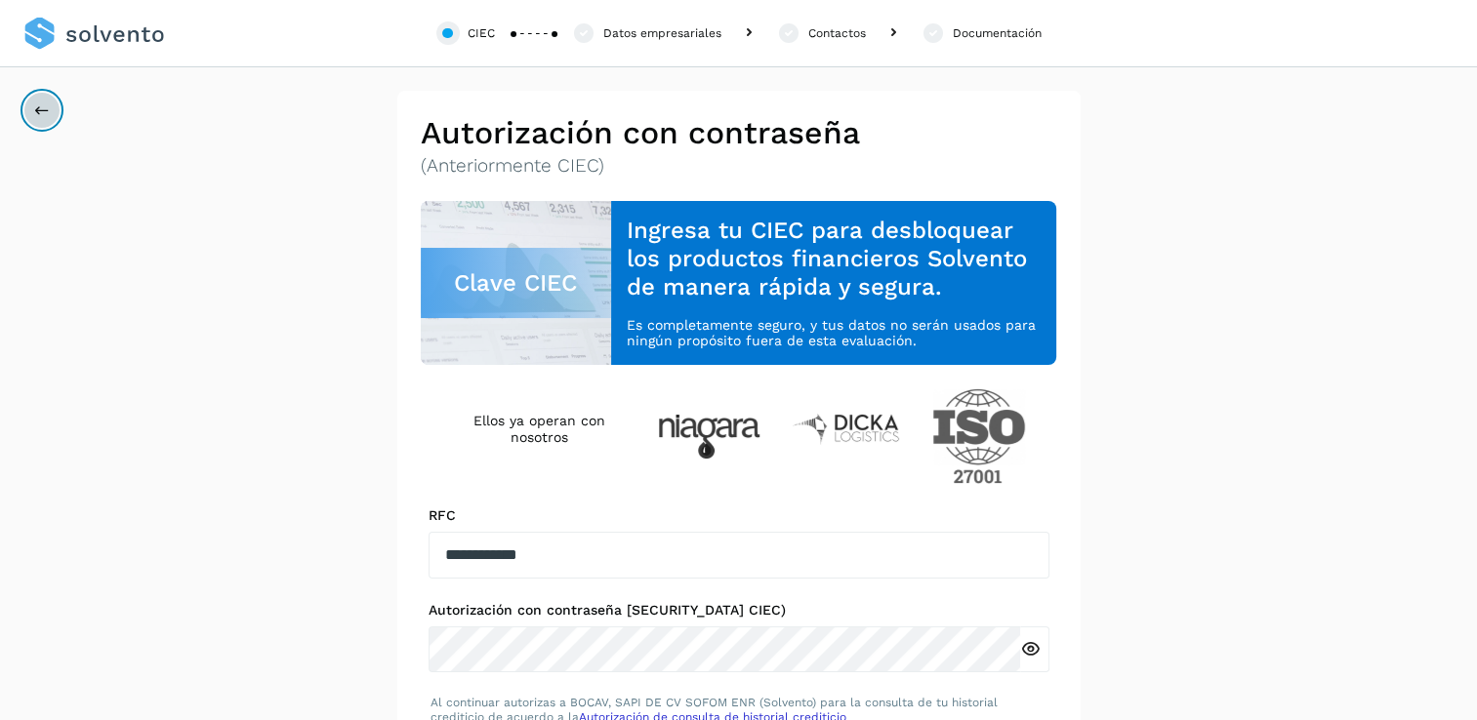
click at [35, 116] on icon at bounding box center [42, 111] width 16 height 16
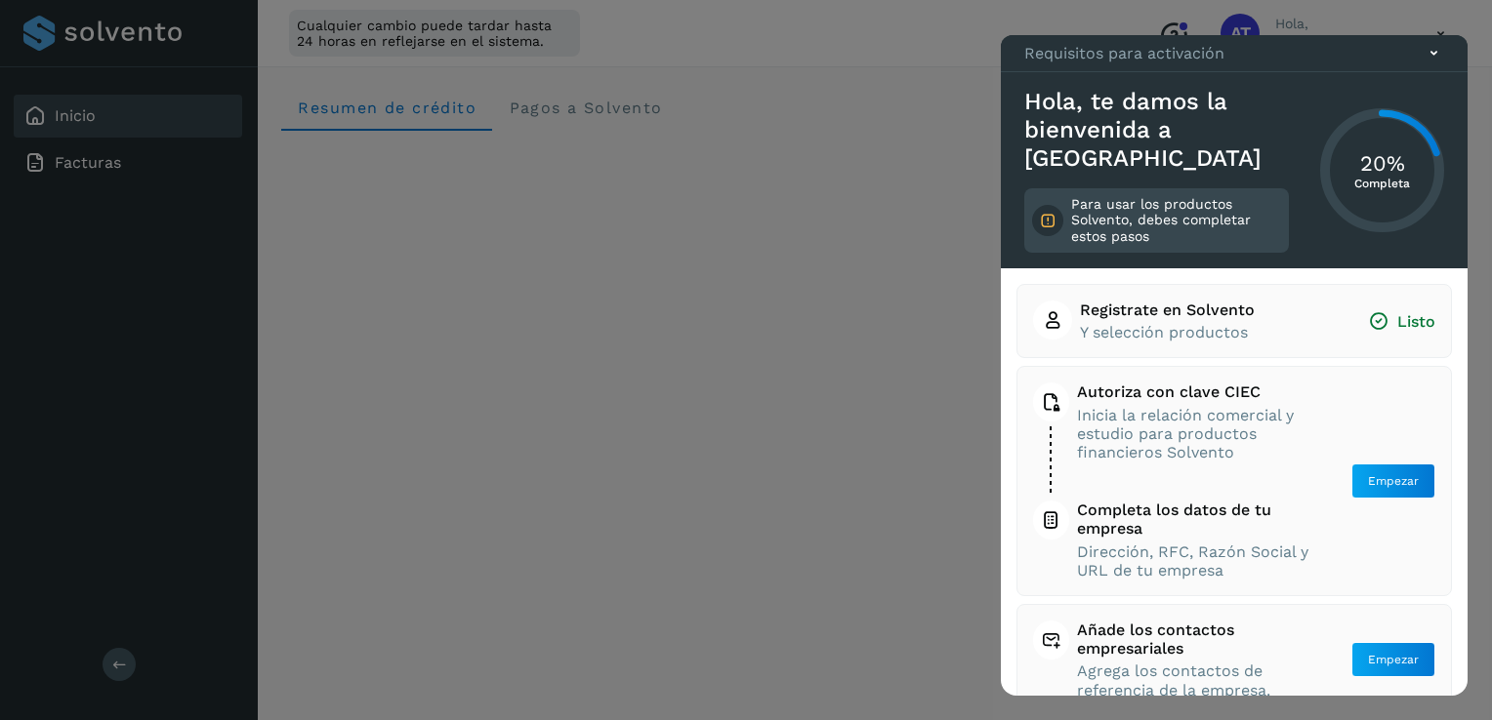
click at [1437, 63] on icon at bounding box center [1433, 53] width 21 height 21
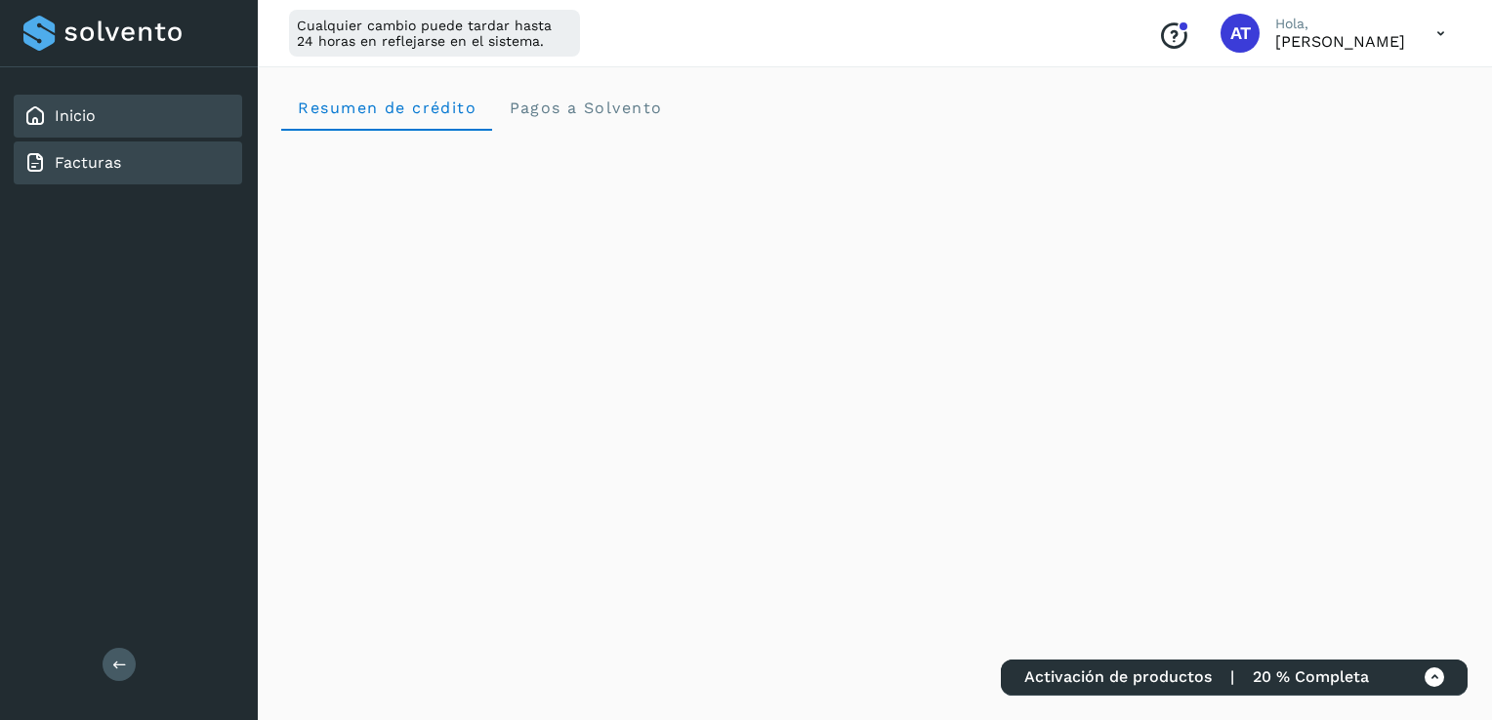
click at [126, 175] on div "Facturas" at bounding box center [128, 163] width 228 height 43
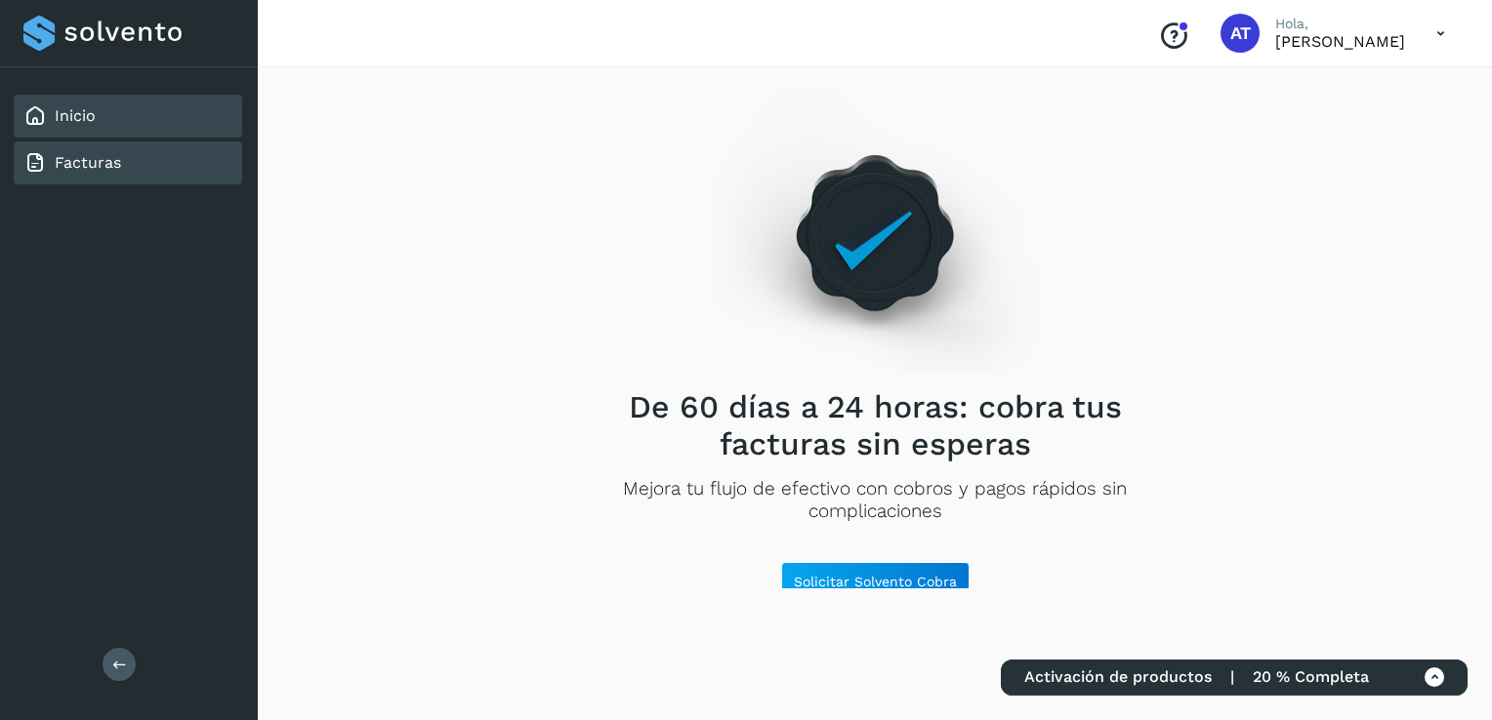
click at [67, 121] on link "Inicio" at bounding box center [75, 115] width 41 height 19
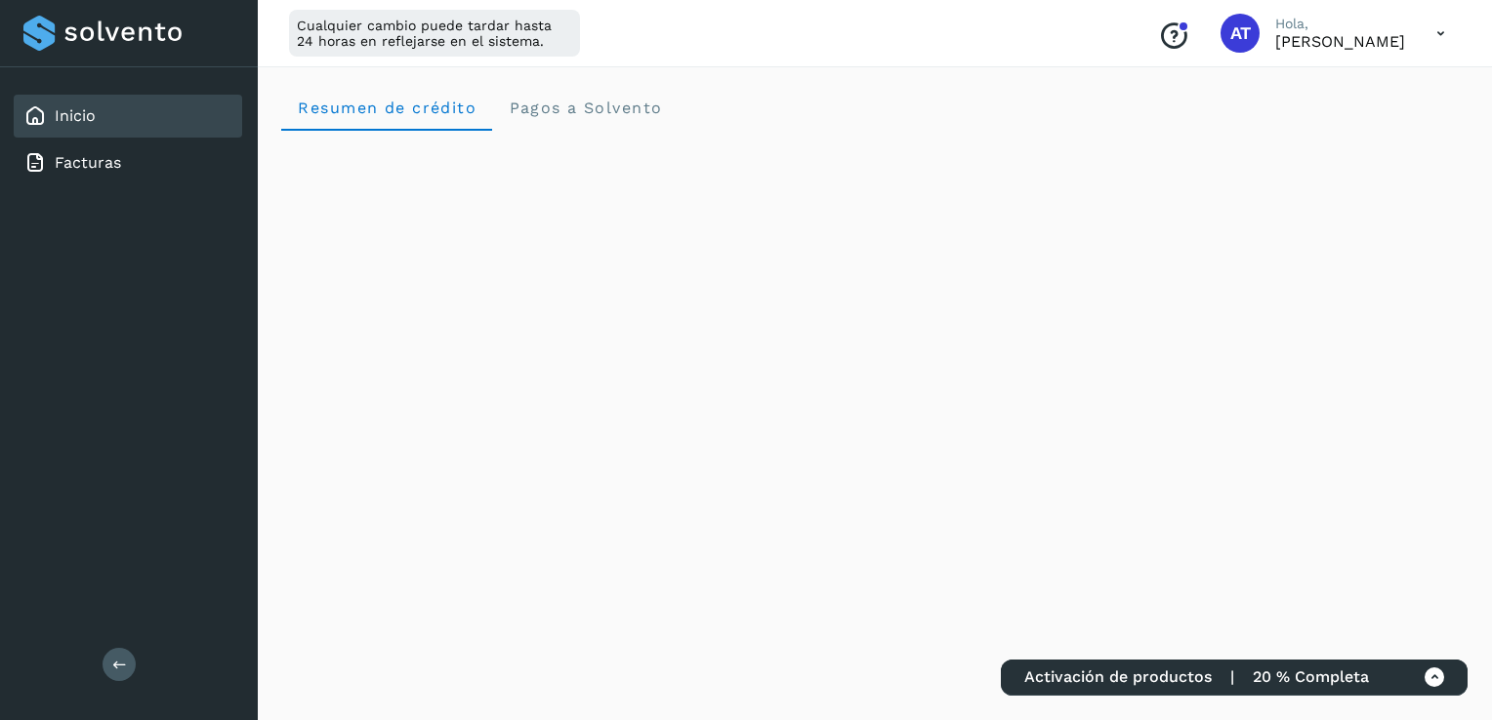
click at [1431, 680] on icon at bounding box center [1434, 678] width 21 height 21
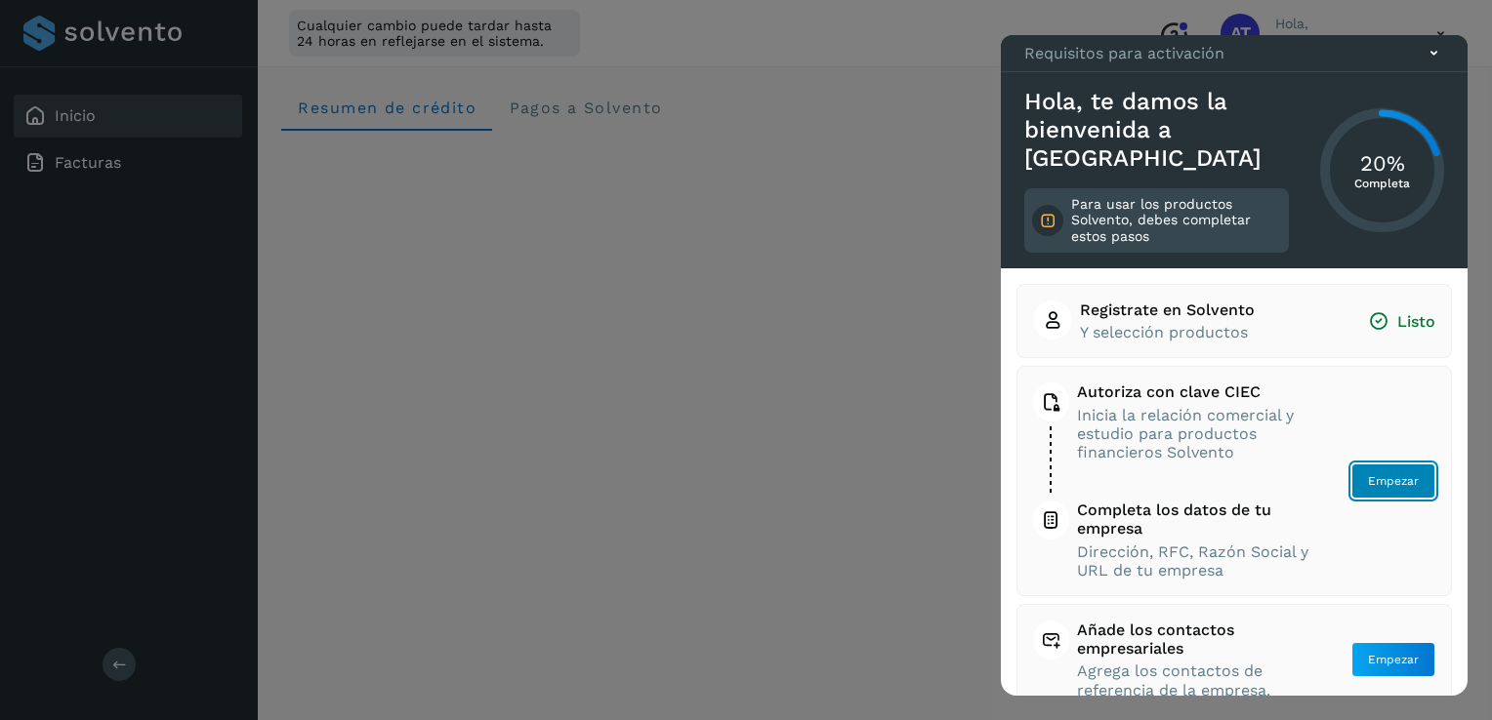
click at [1378, 472] on span "Empezar" at bounding box center [1393, 481] width 51 height 18
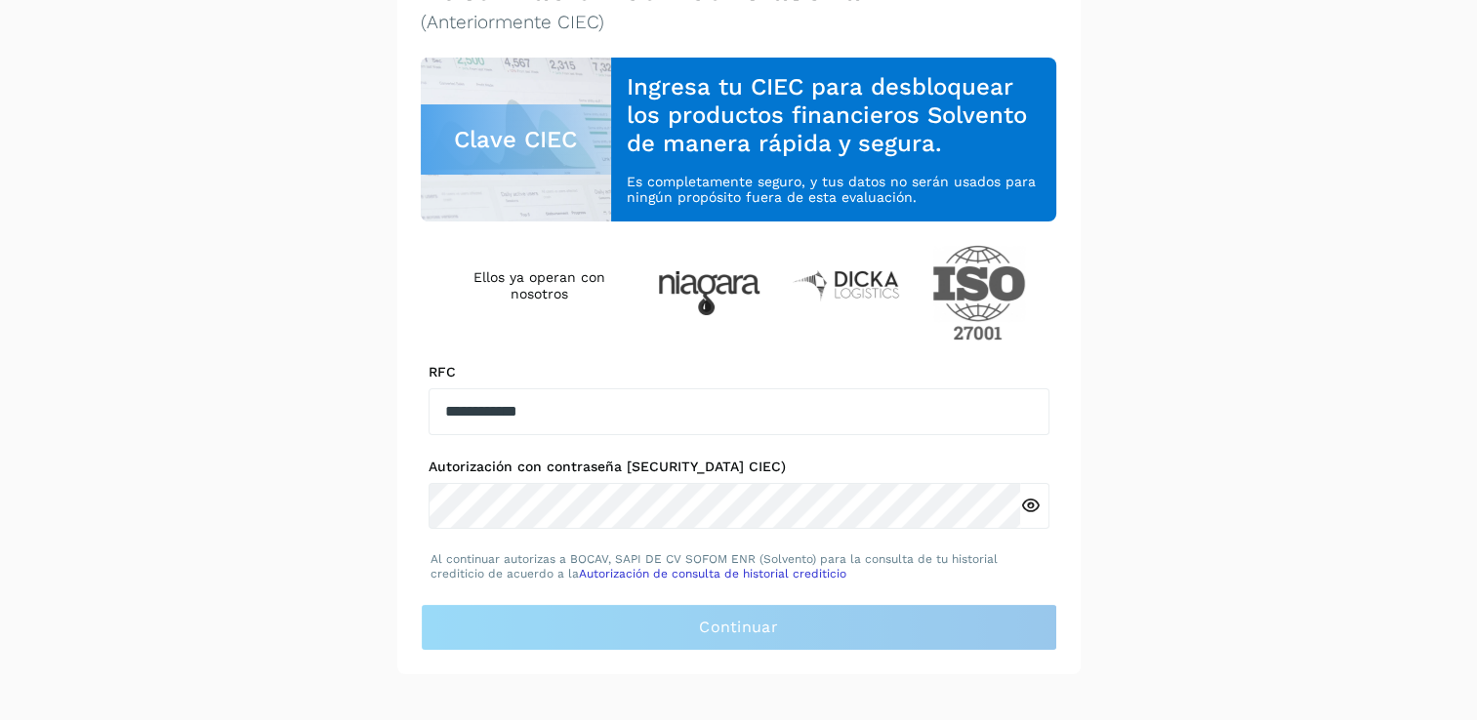
scroll to position [184, 0]
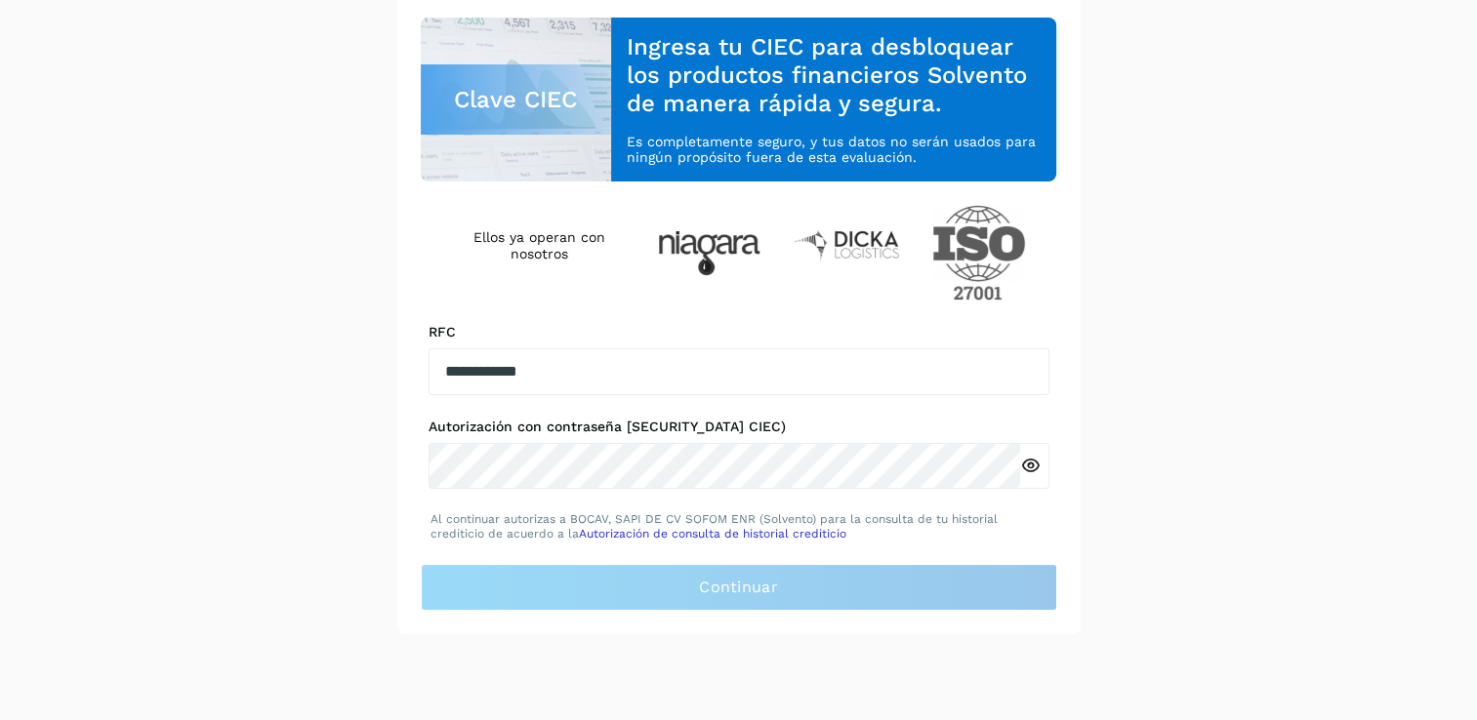
click at [871, 545] on div "**********" at bounding box center [738, 270] width 683 height 727
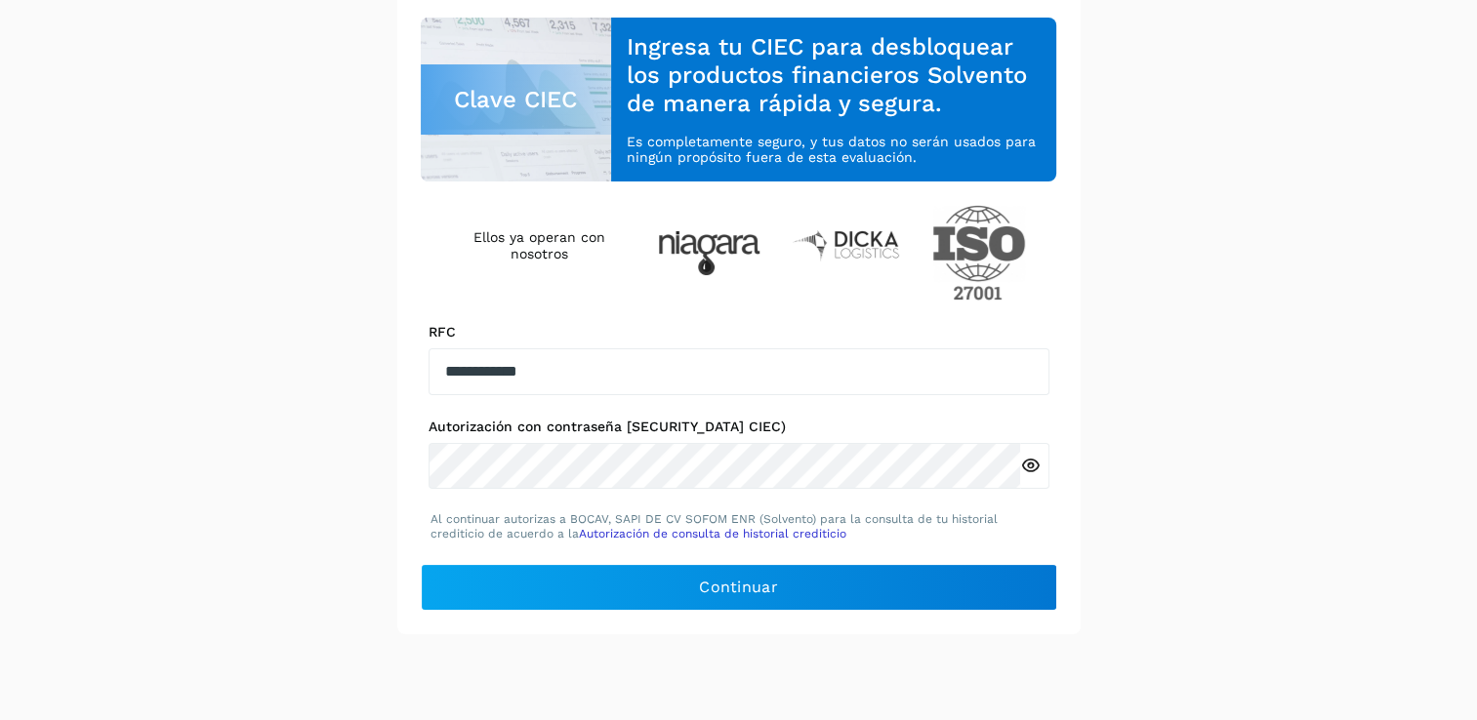
click at [1035, 472] on icon at bounding box center [1030, 466] width 21 height 21
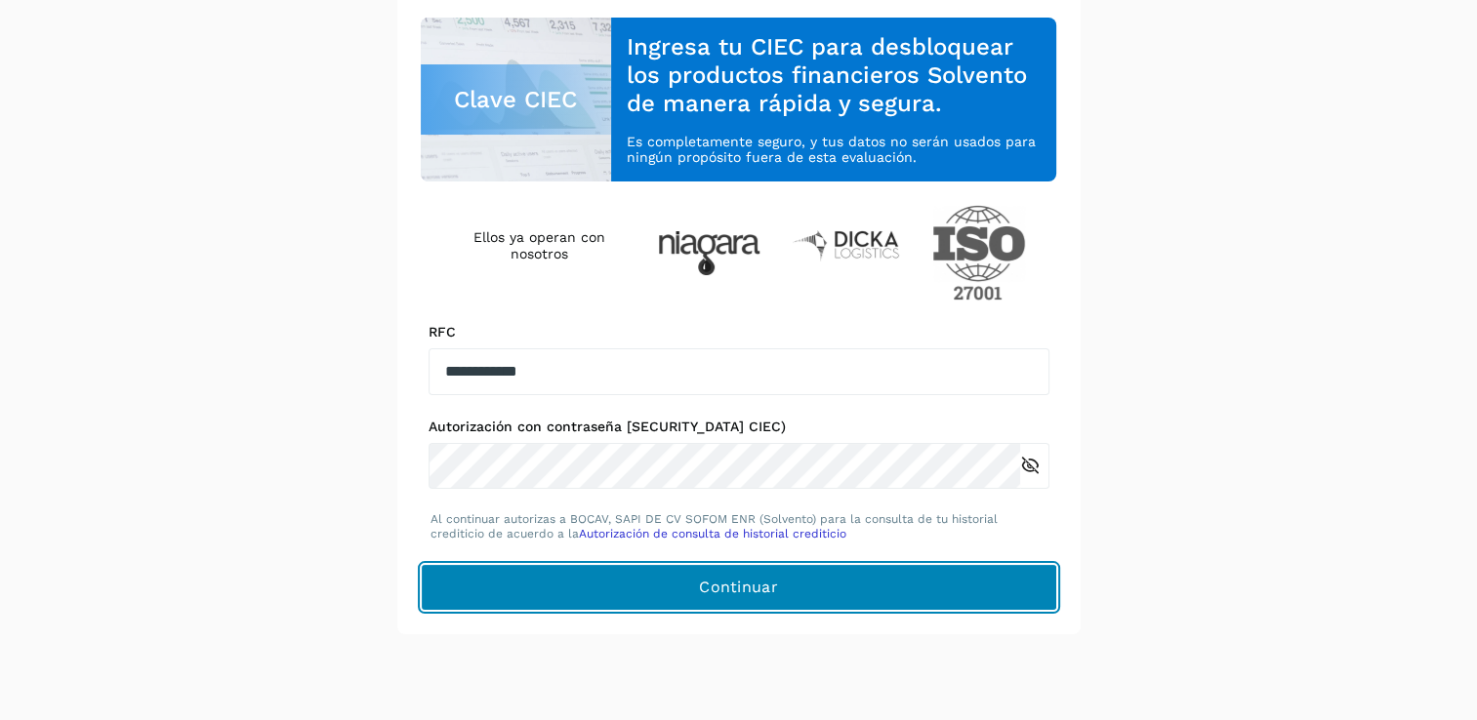
click at [750, 596] on span "Continuar" at bounding box center [738, 587] width 79 height 21
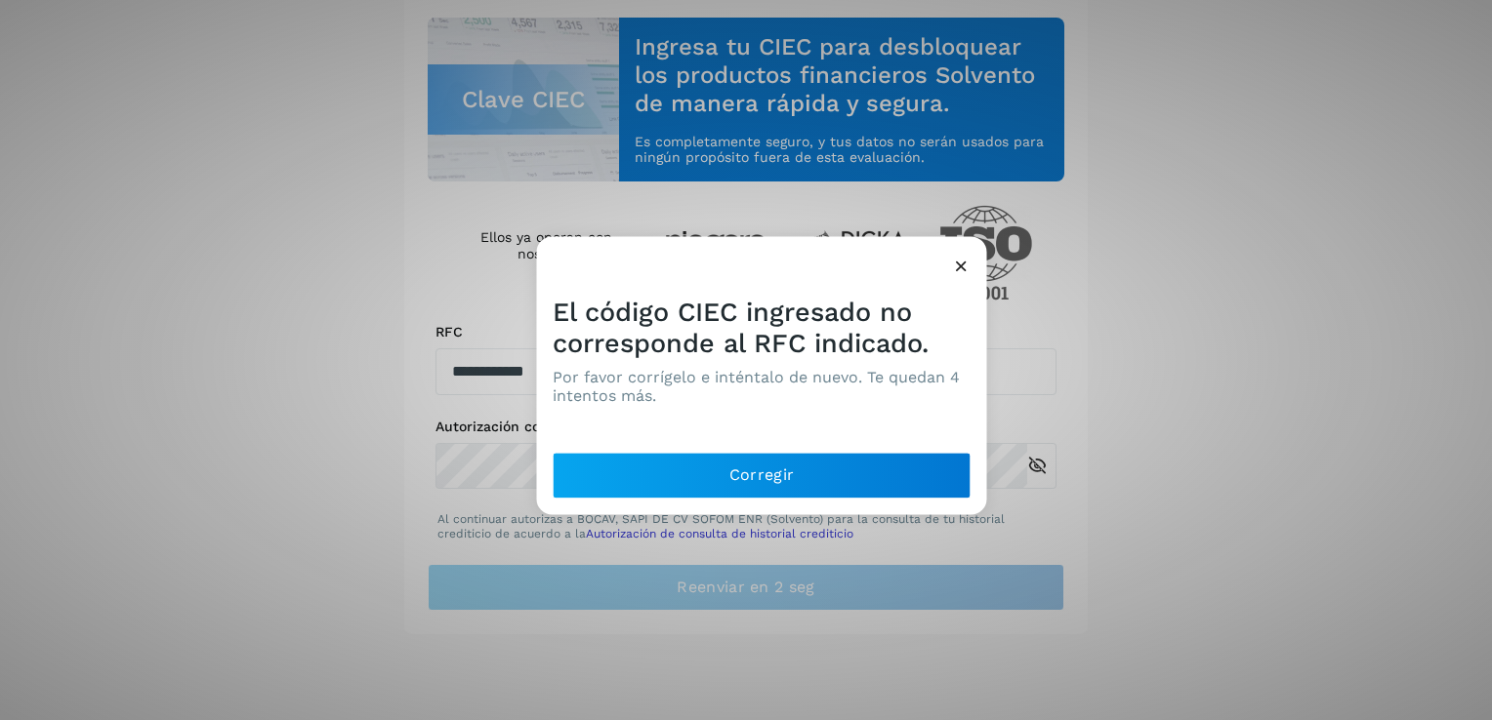
click at [958, 268] on icon at bounding box center [961, 266] width 21 height 21
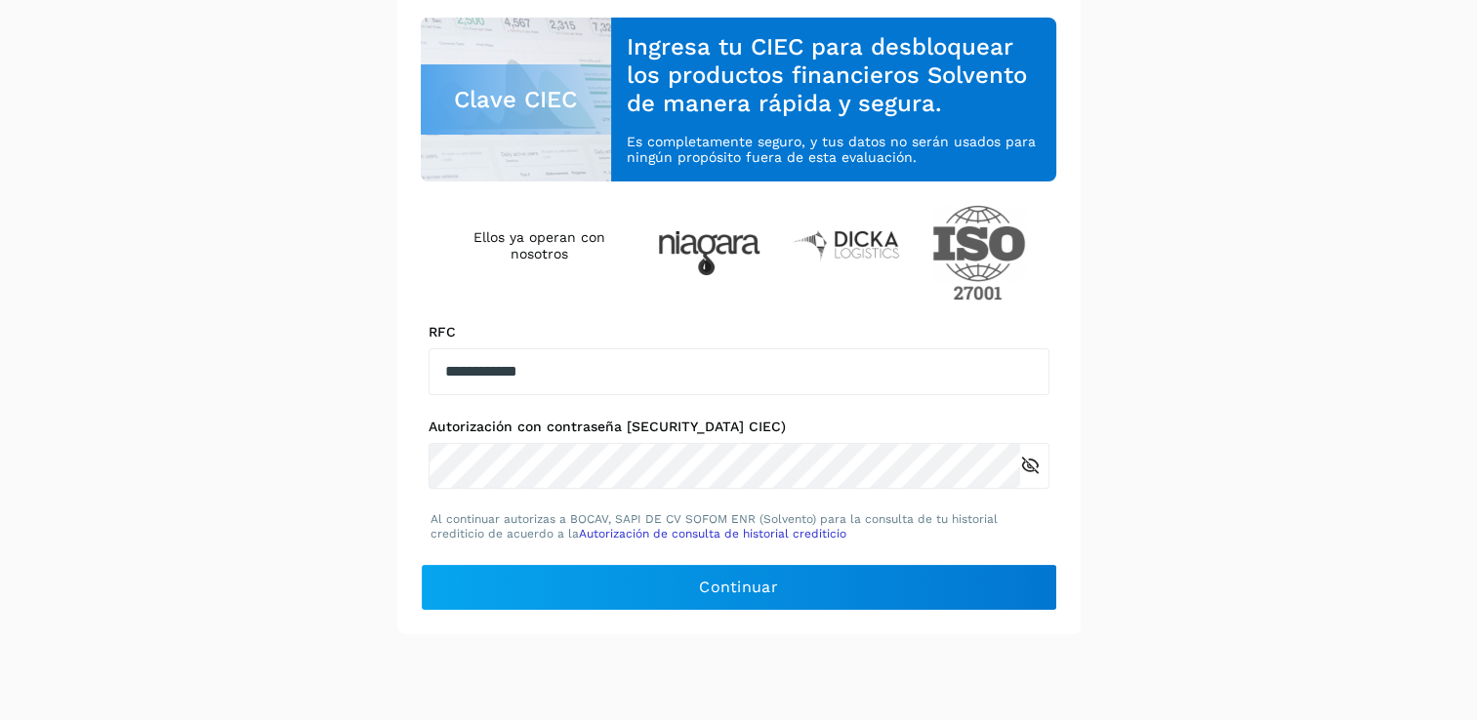
click at [1028, 457] on icon at bounding box center [1030, 466] width 21 height 21
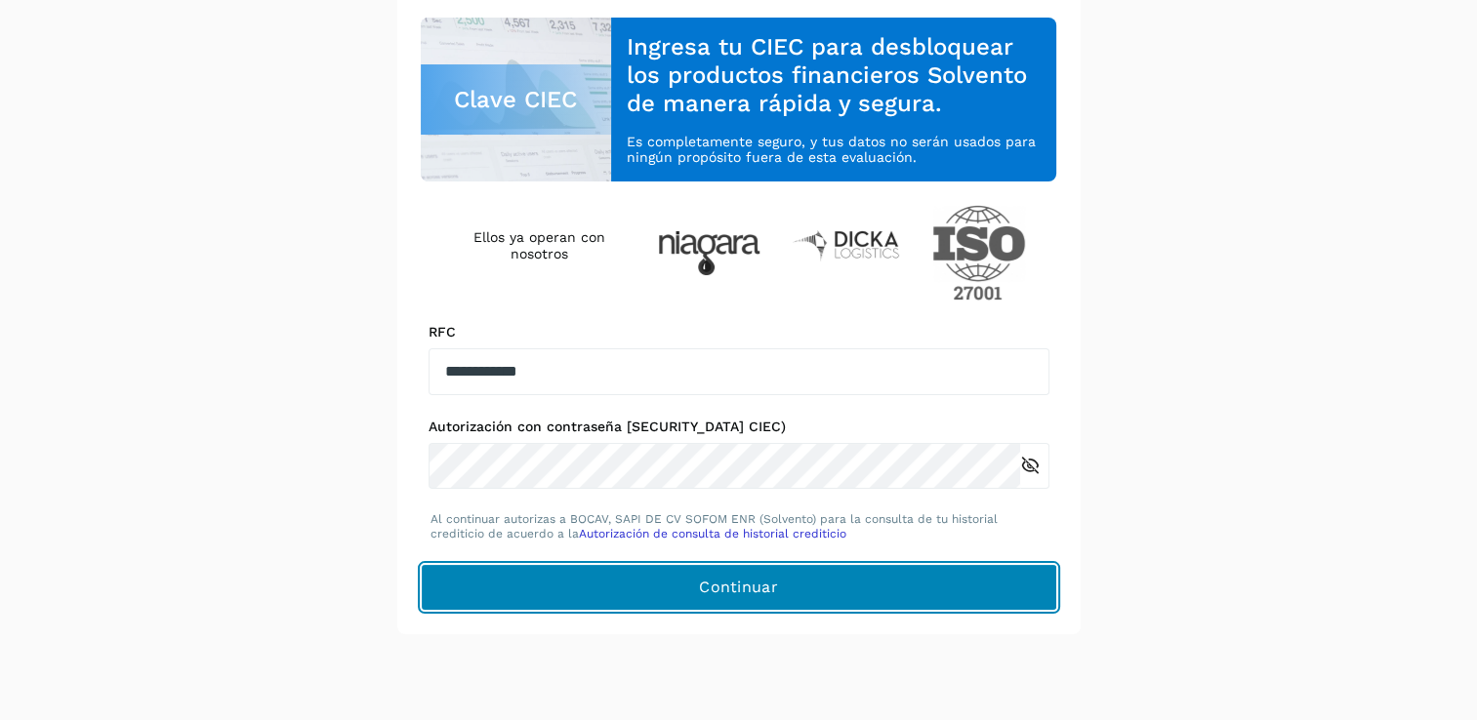
click at [897, 573] on button "Continuar" at bounding box center [739, 587] width 637 height 47
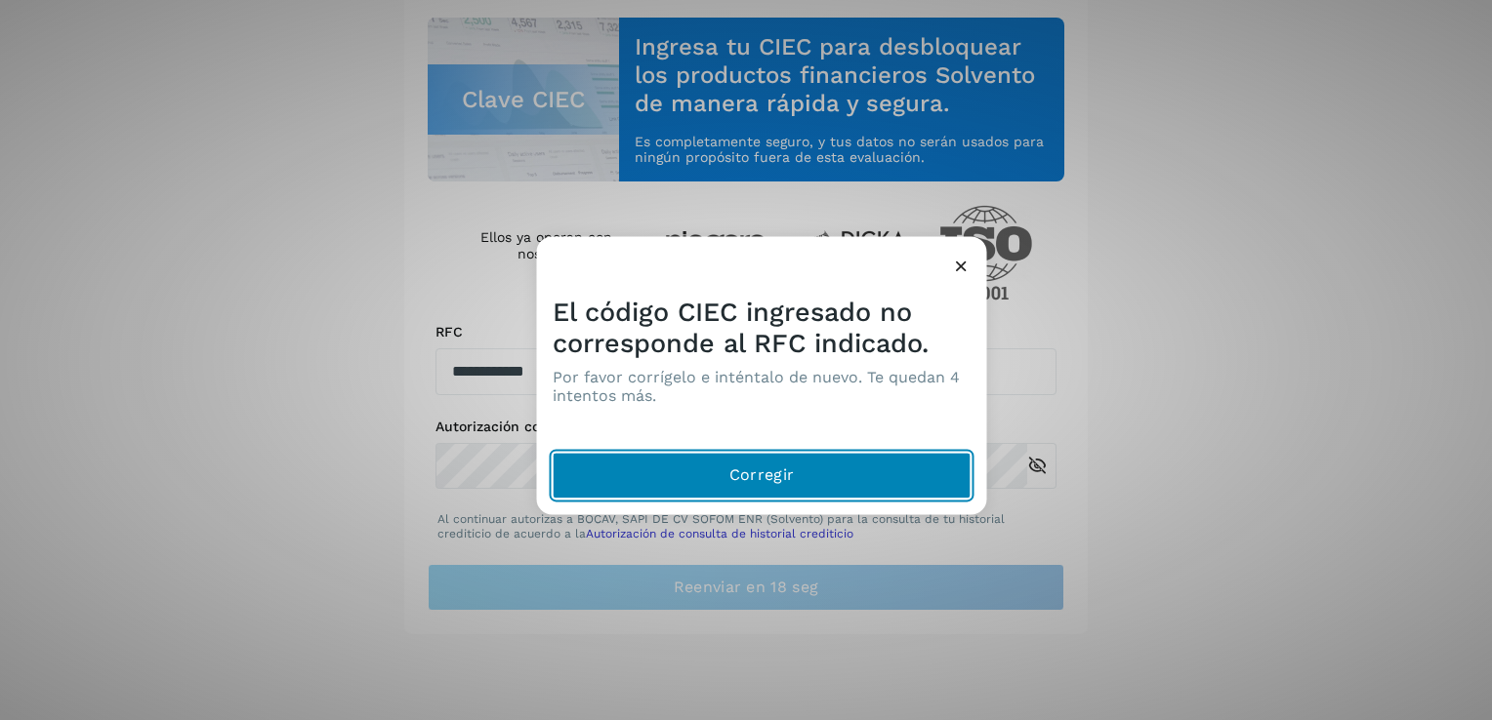
click at [813, 482] on button "Corregir" at bounding box center [762, 476] width 419 height 47
